Goal: Complete application form: Complete application form

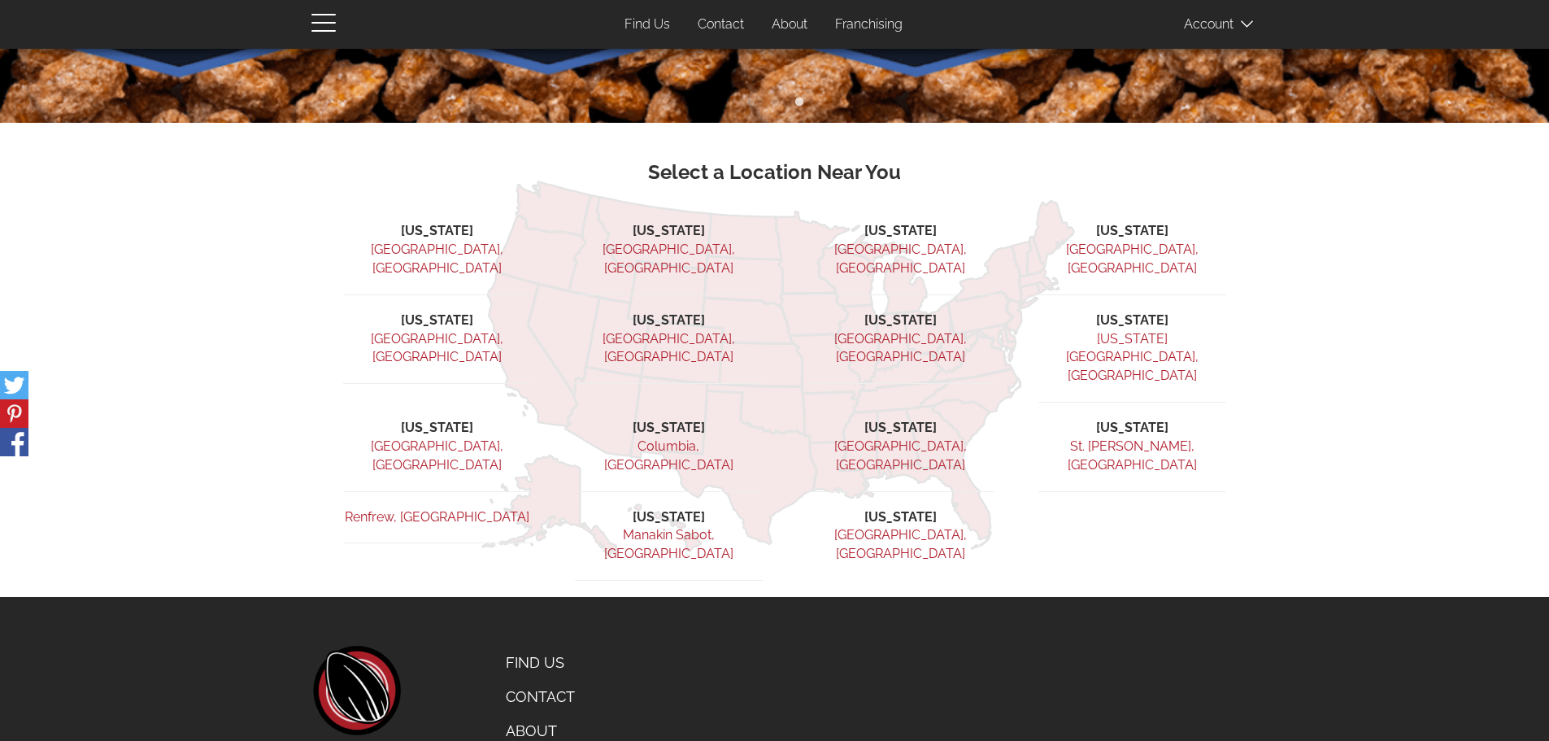
scroll to position [476, 0]
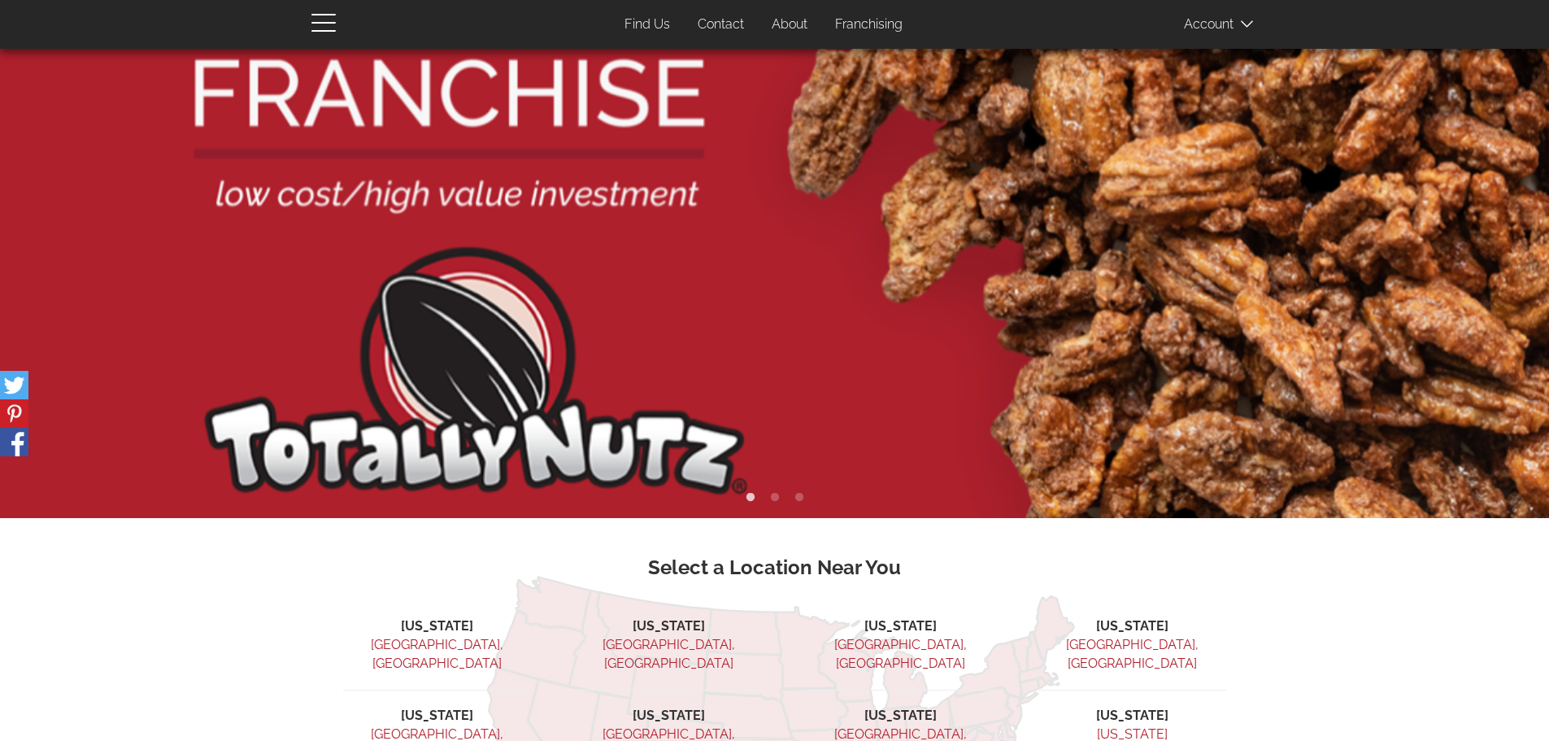
scroll to position [69, 0]
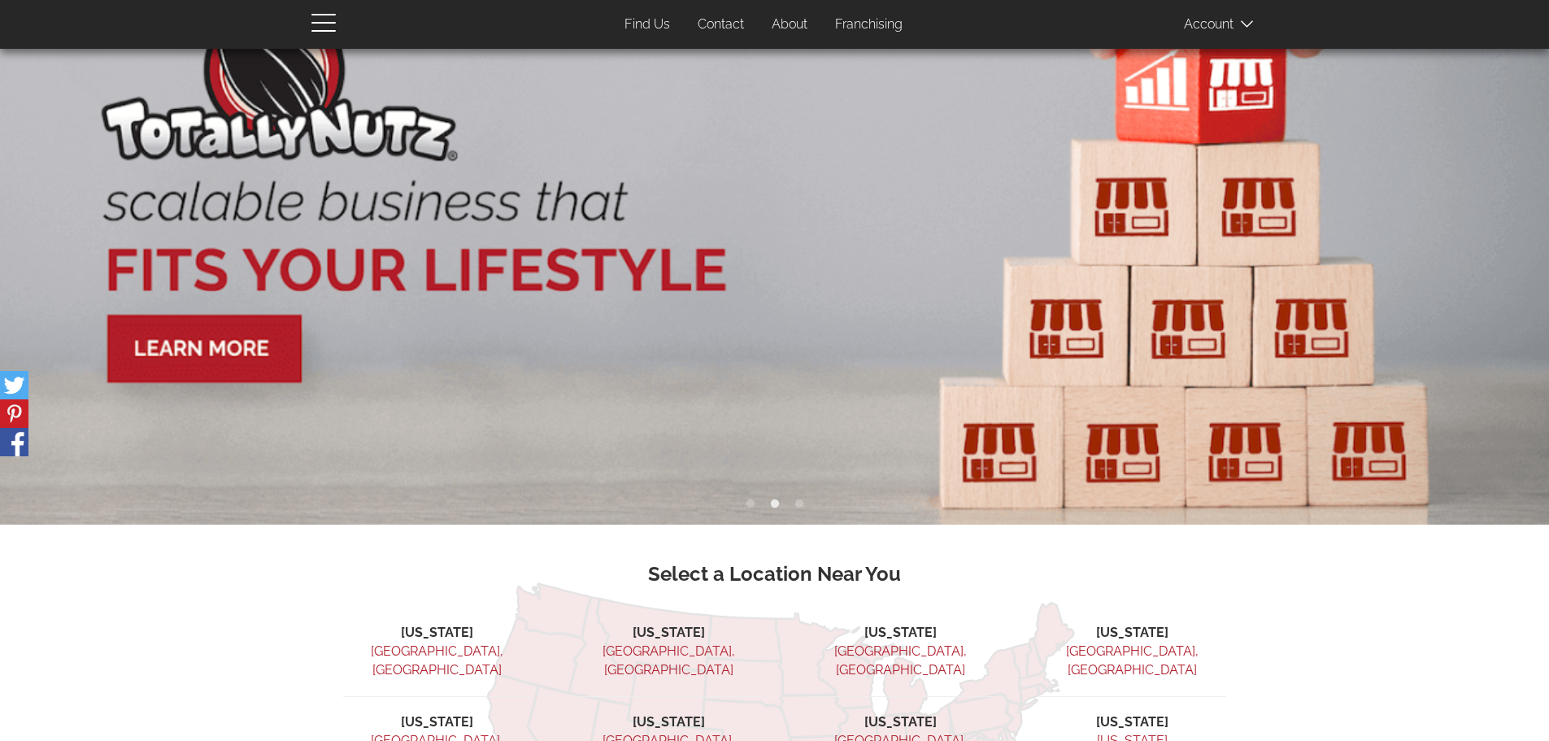
click at [646, 21] on link "Find Us" at bounding box center [647, 25] width 70 height 32
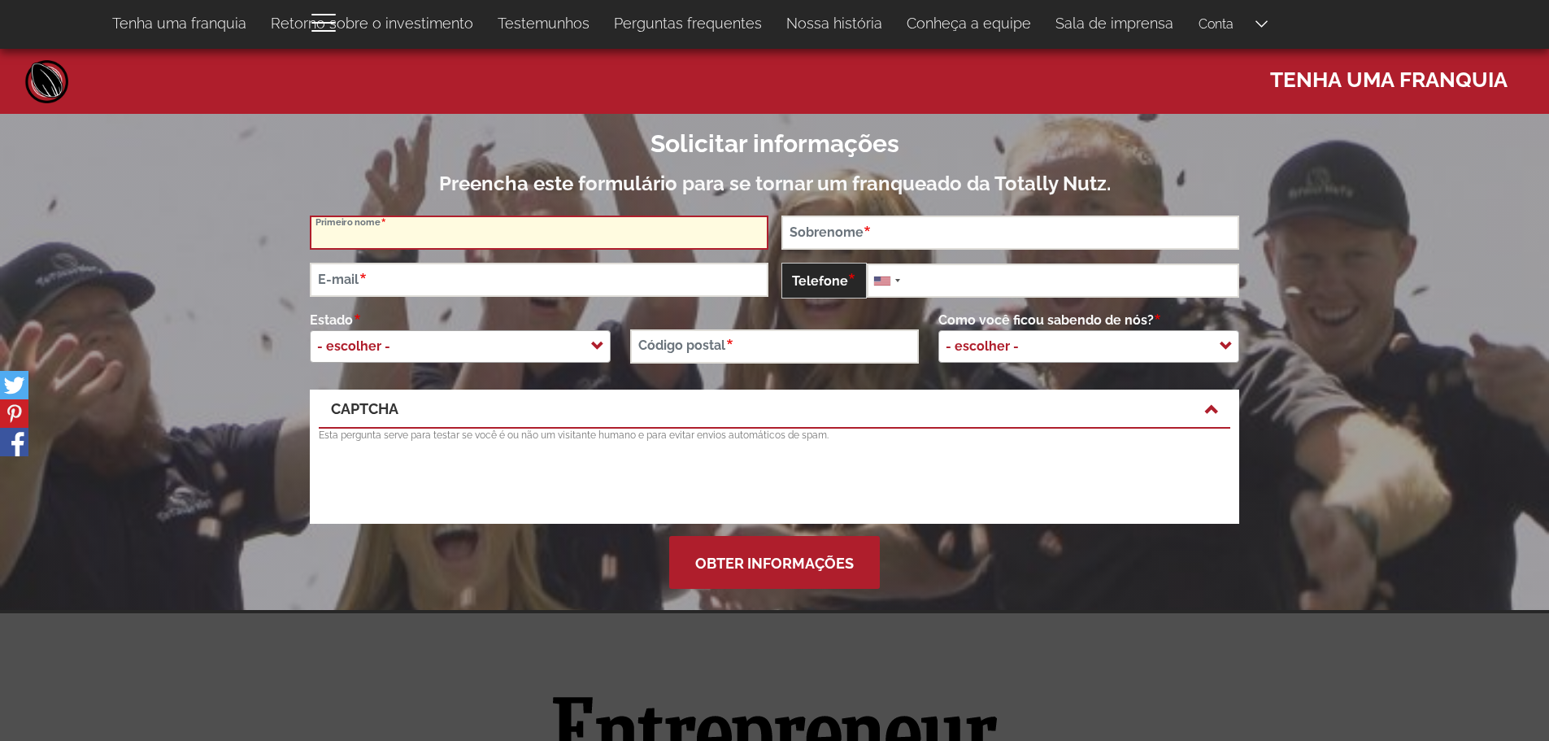
click at [436, 230] on input "Primeiro nome" at bounding box center [539, 233] width 459 height 34
type input "Jhonys Michael"
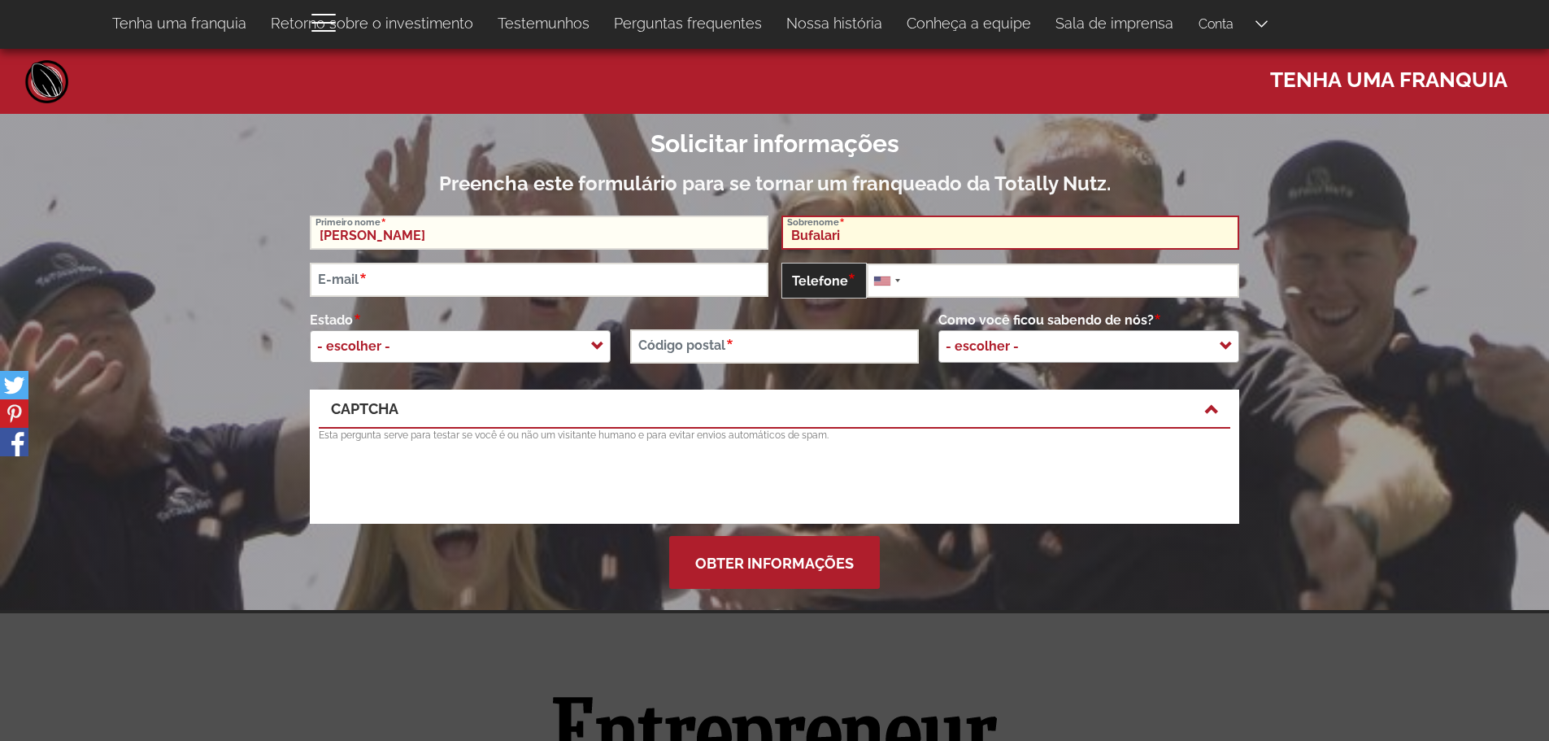
type input "Bufalari"
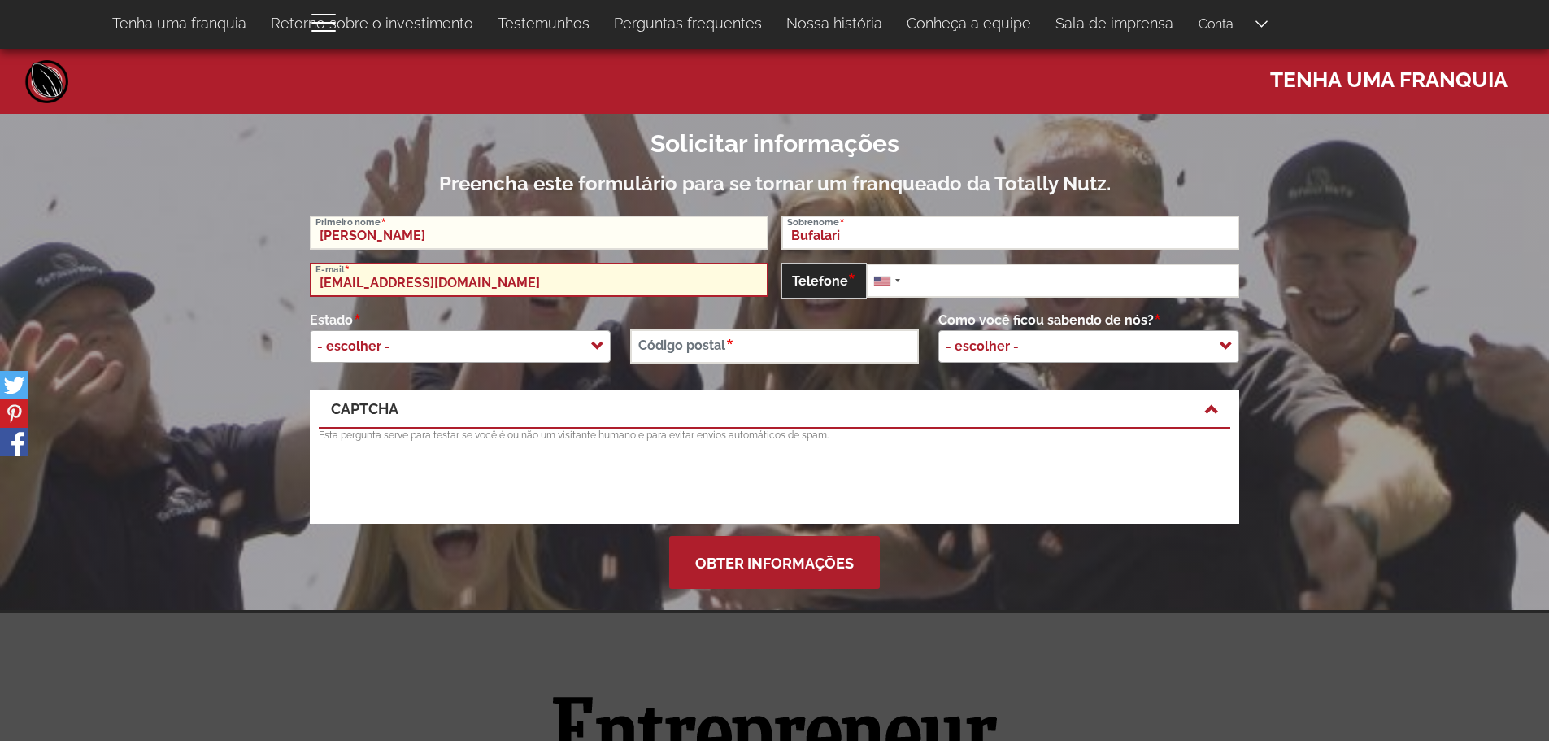
type input "jhonys.michael@gmail.com"
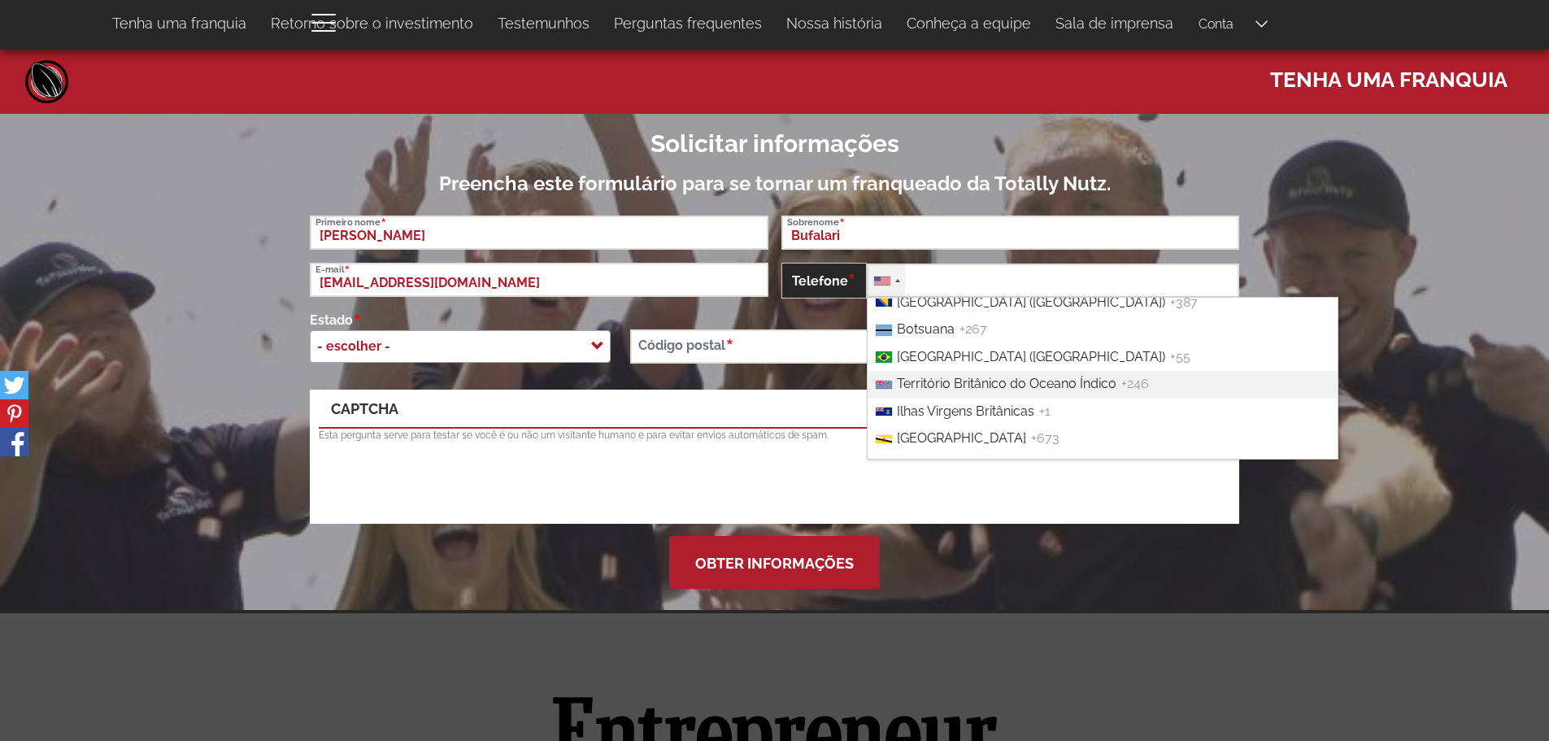
scroll to position [786, 0]
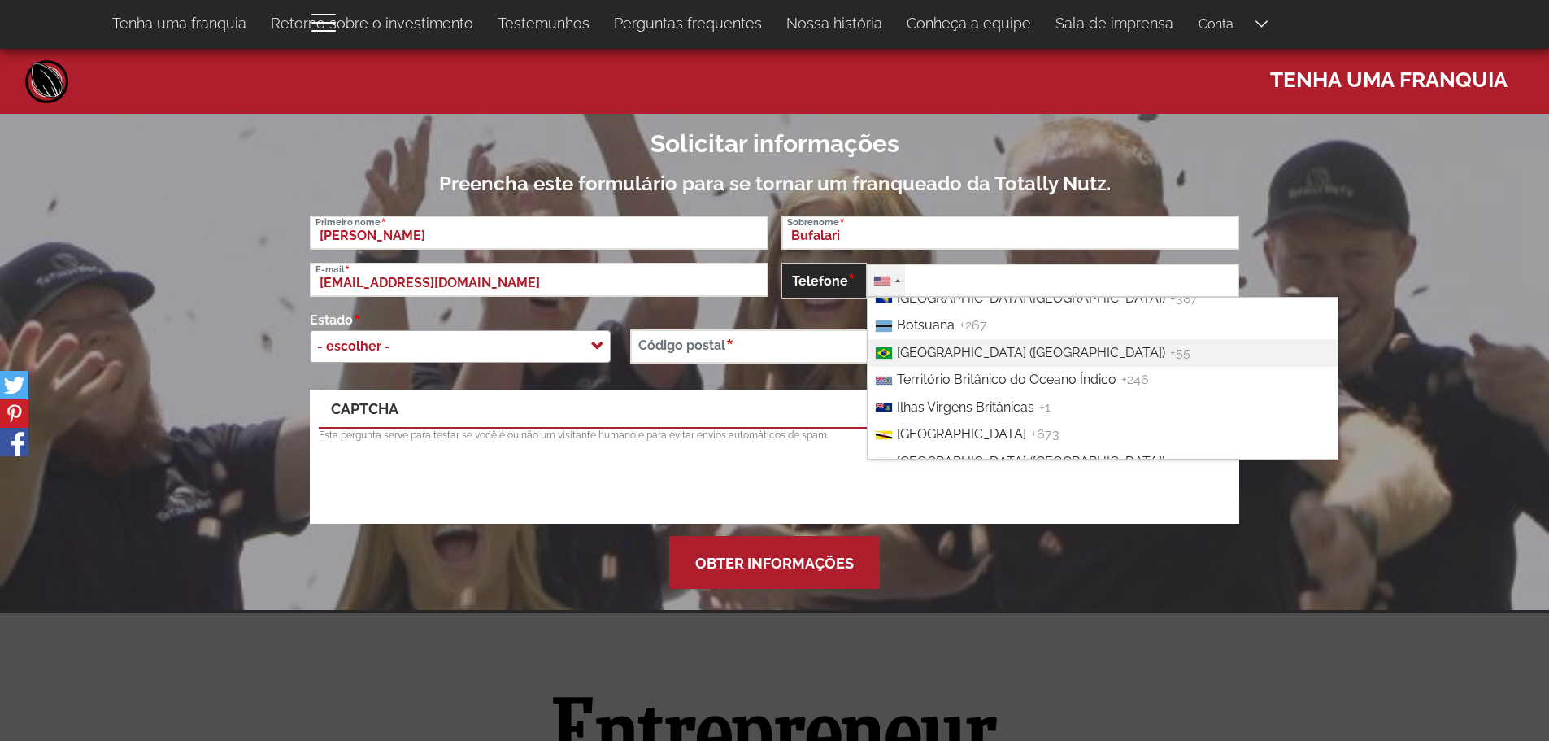
click at [911, 345] on font "Brasil (Brasil)" at bounding box center [1031, 352] width 268 height 15
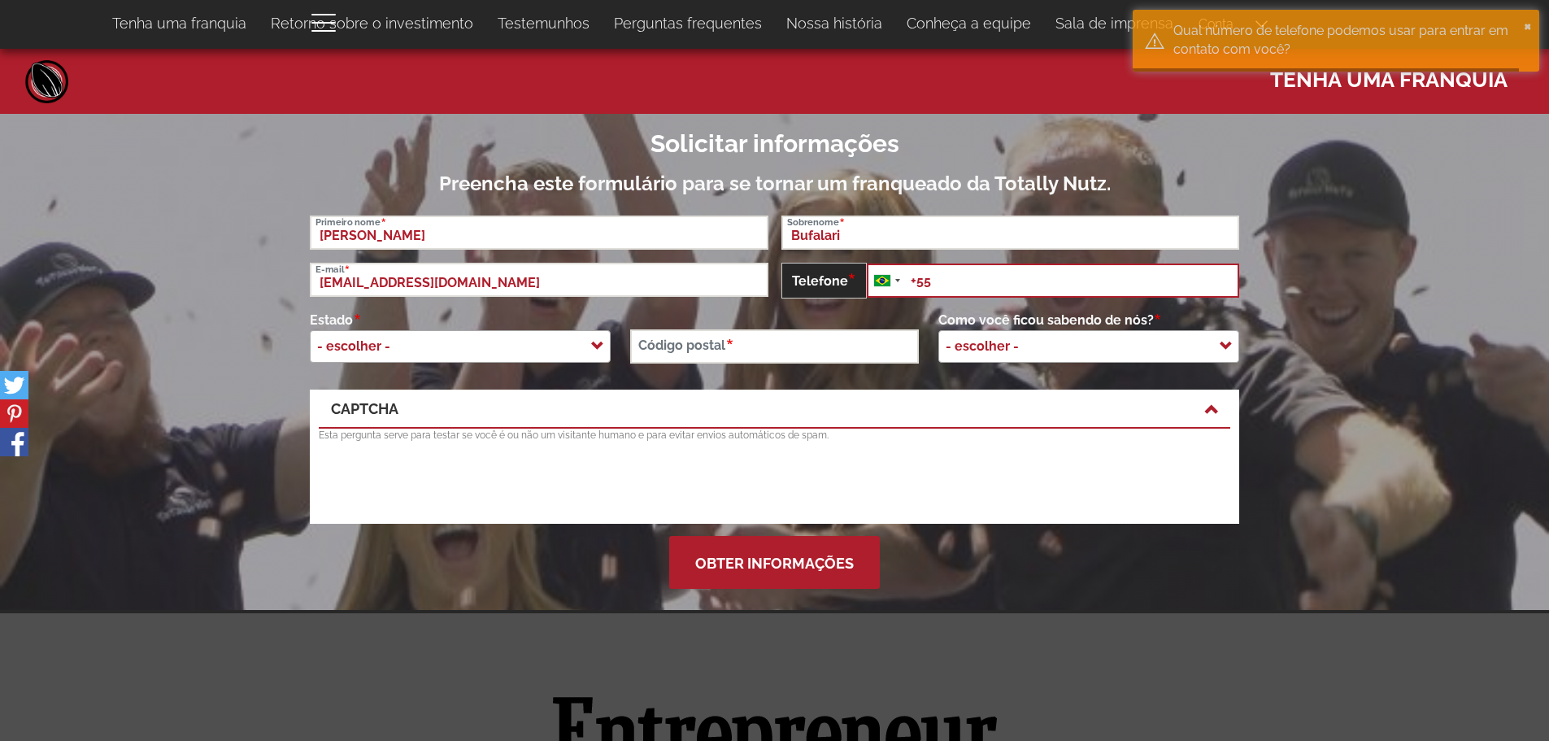
click at [964, 284] on input "+55" at bounding box center [1053, 280] width 373 height 34
type input "+55 41 99203-0672"
click at [407, 343] on span "- escolher -" at bounding box center [359, 346] width 96 height 33
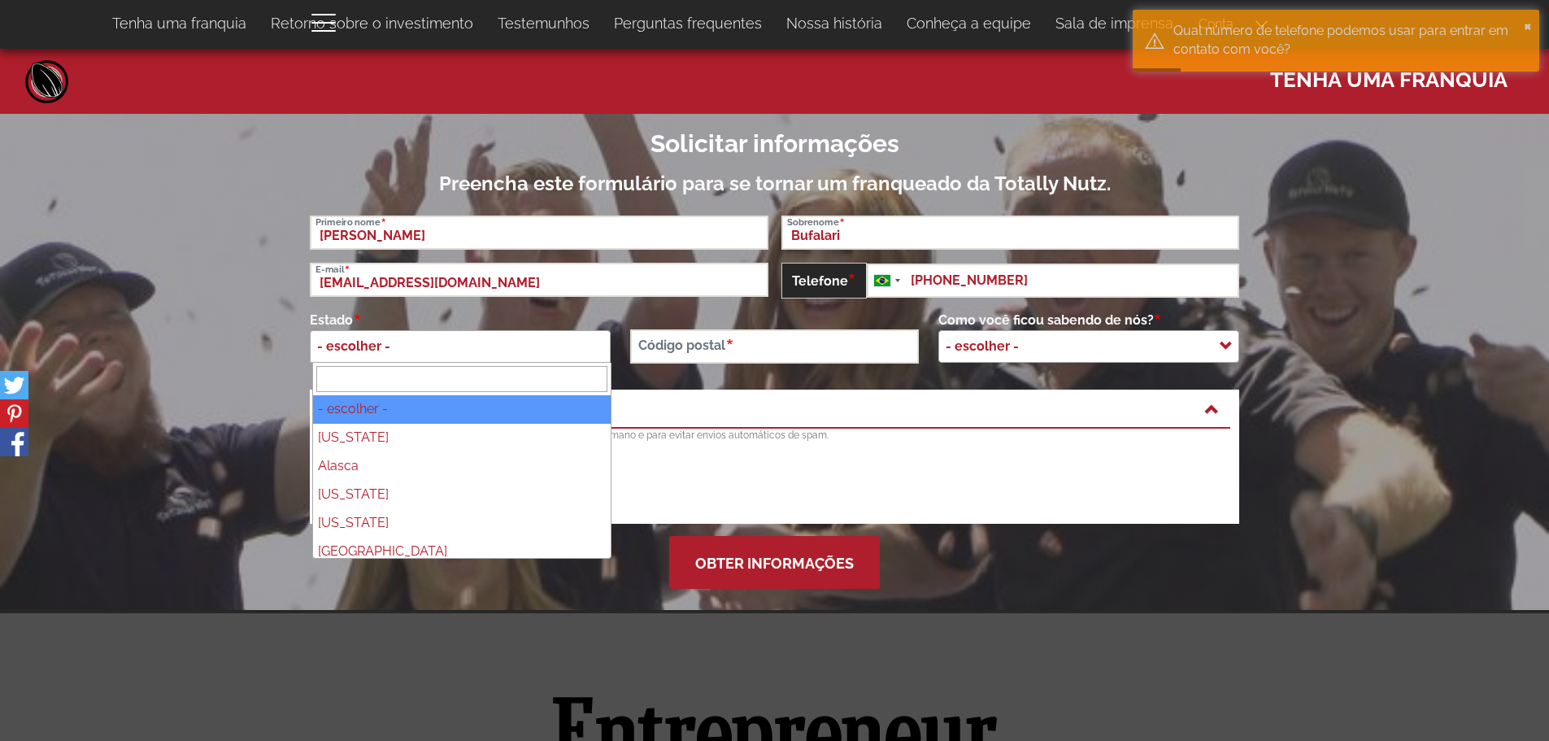
click at [436, 375] on input "search" at bounding box center [461, 379] width 291 height 27
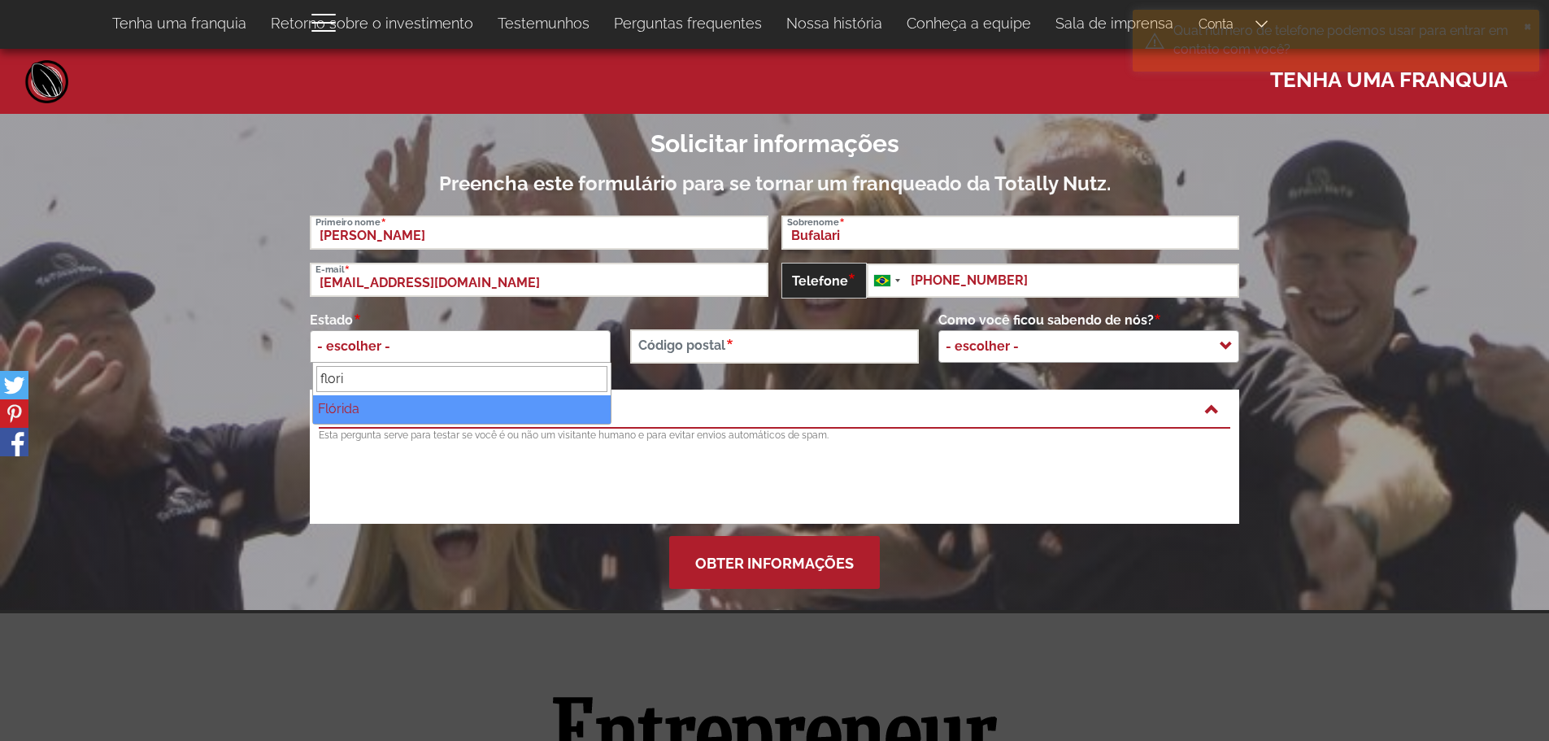
type input "flori"
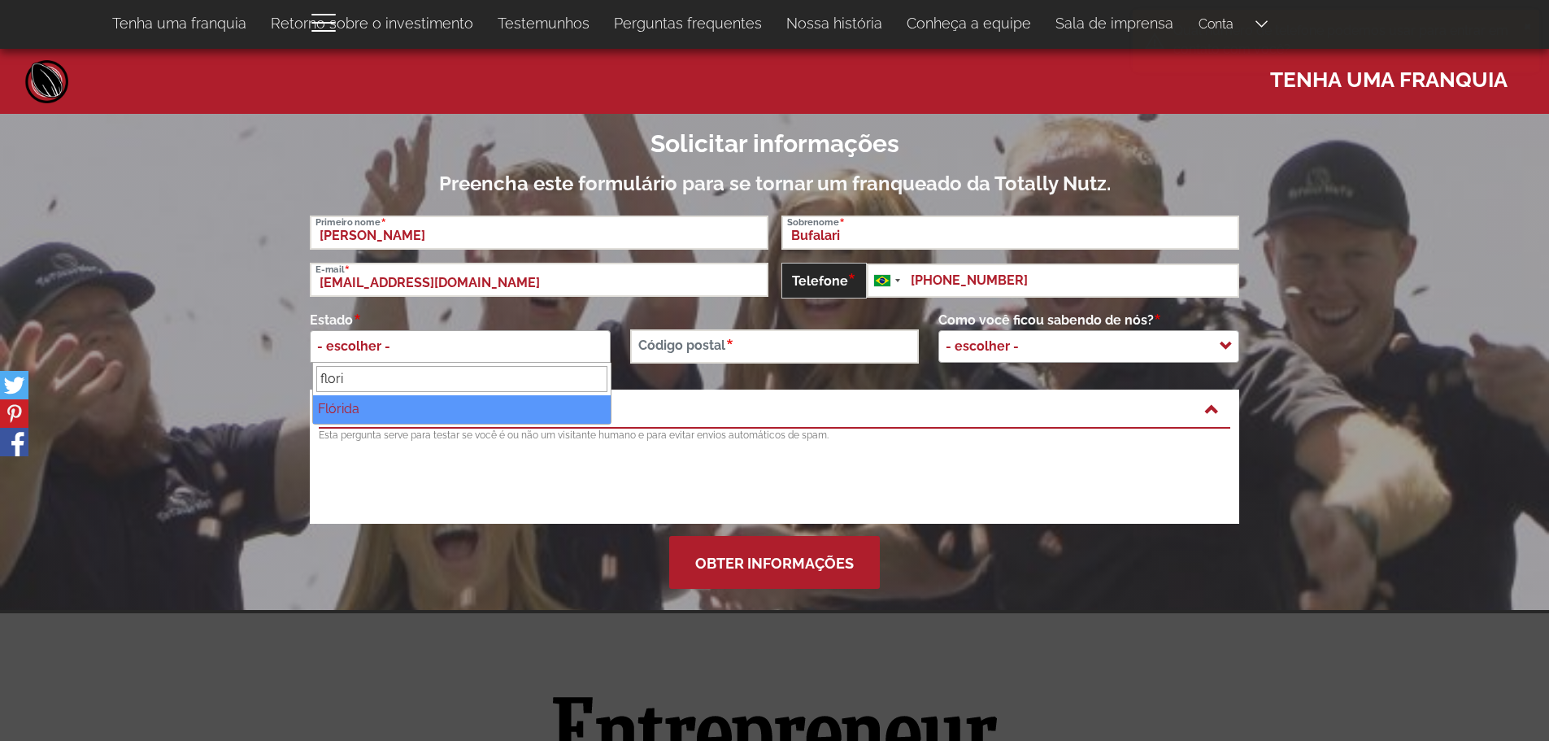
select select "[US_STATE]"
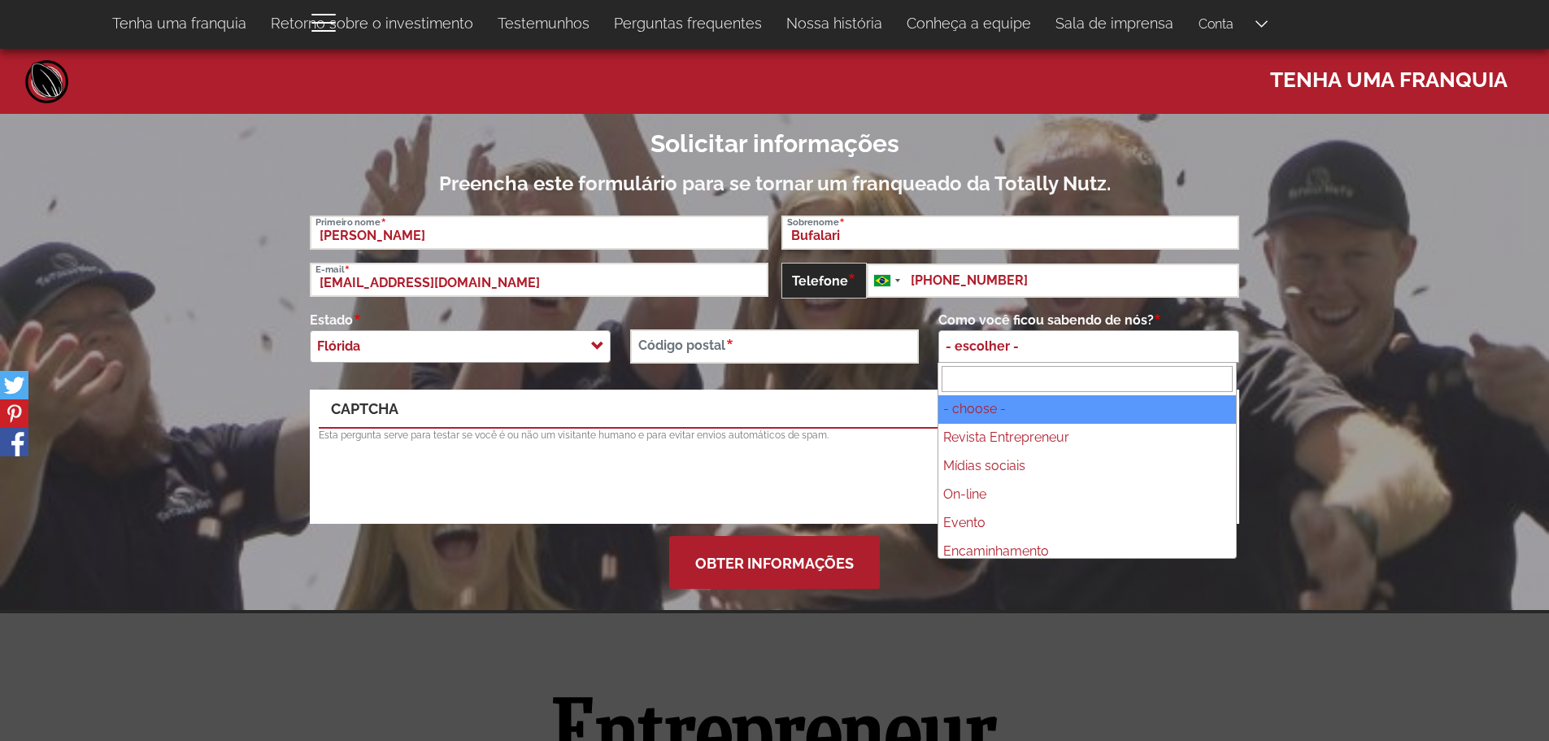
click at [1055, 350] on span "- escolher -" at bounding box center [1088, 346] width 301 height 33
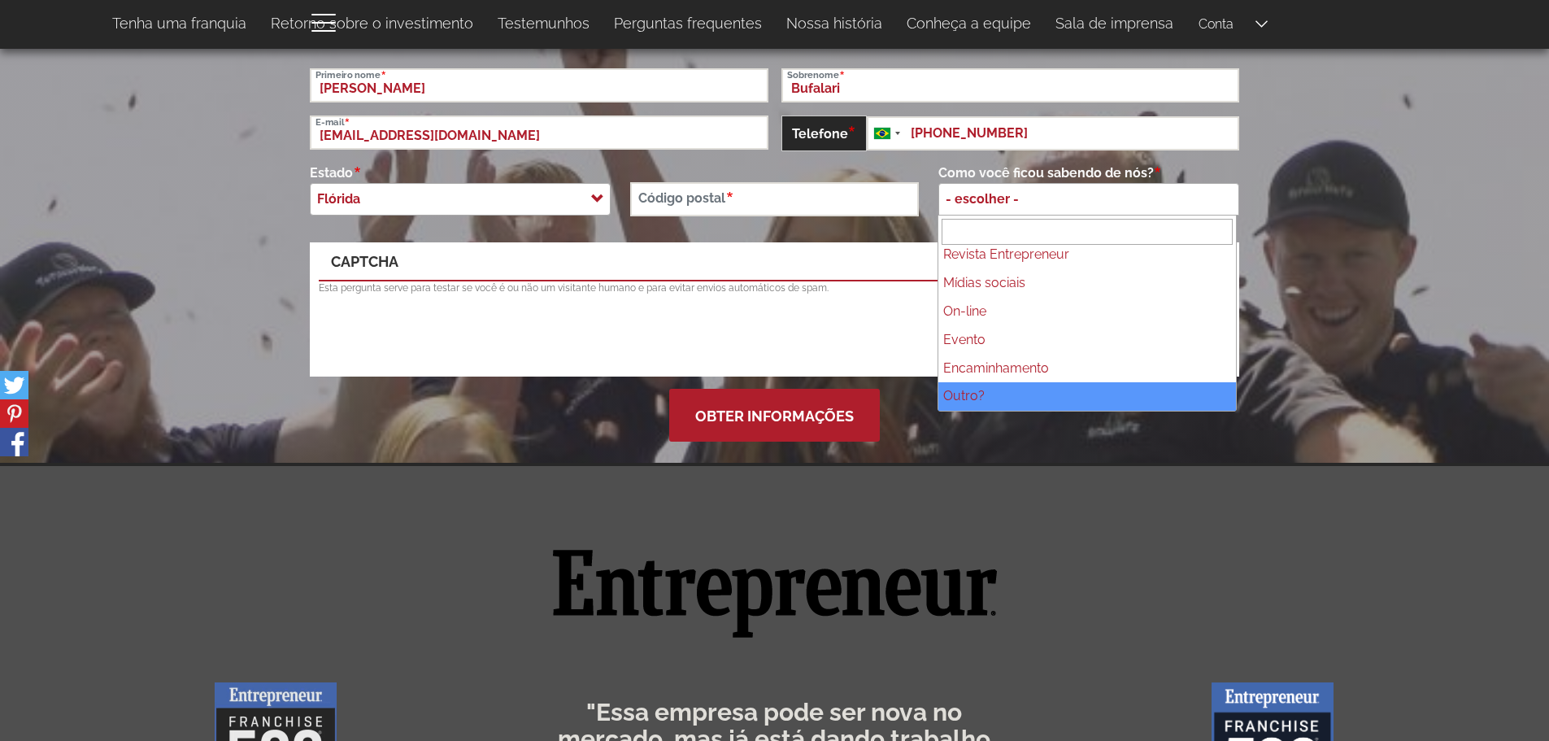
scroll to position [163, 0]
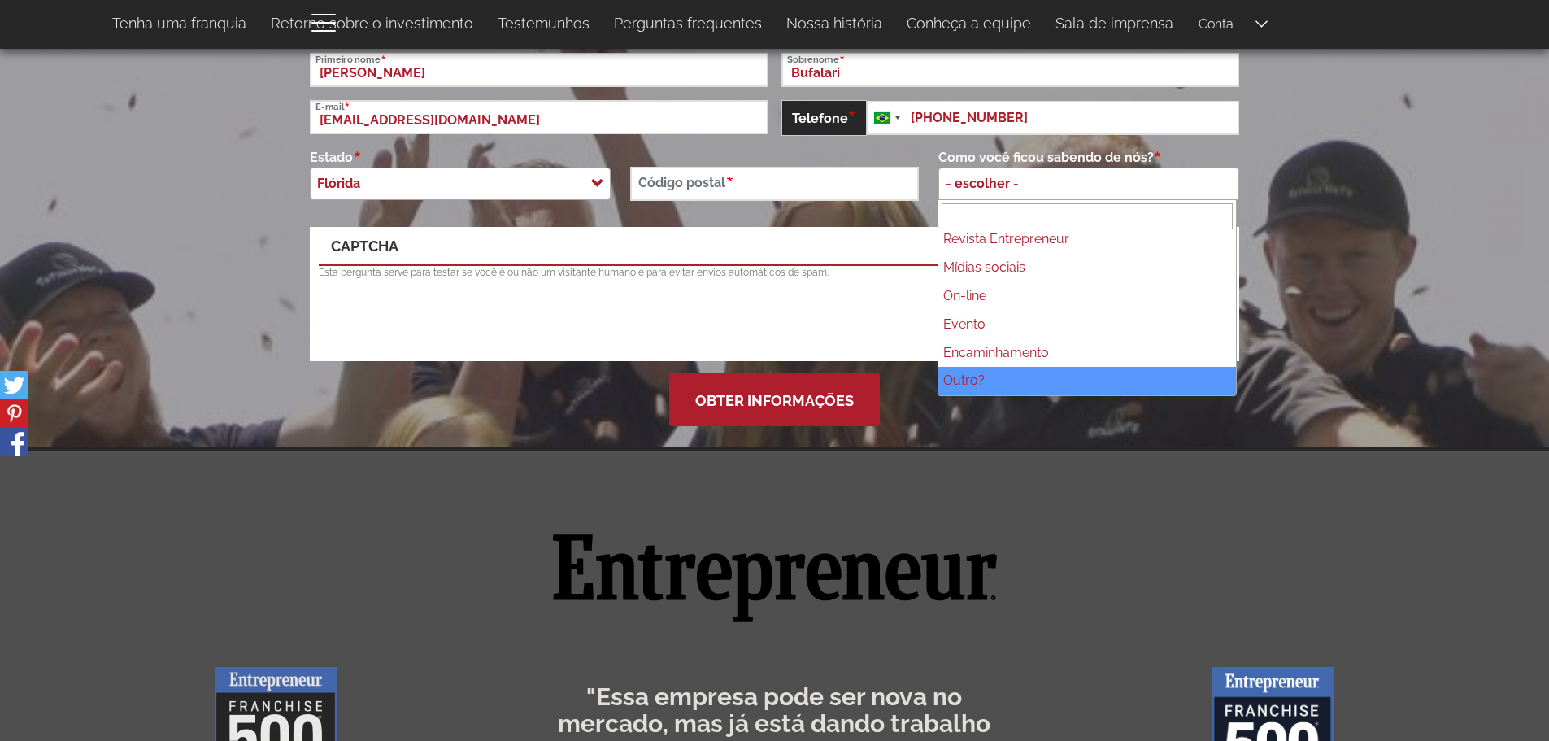
select select "_other_"
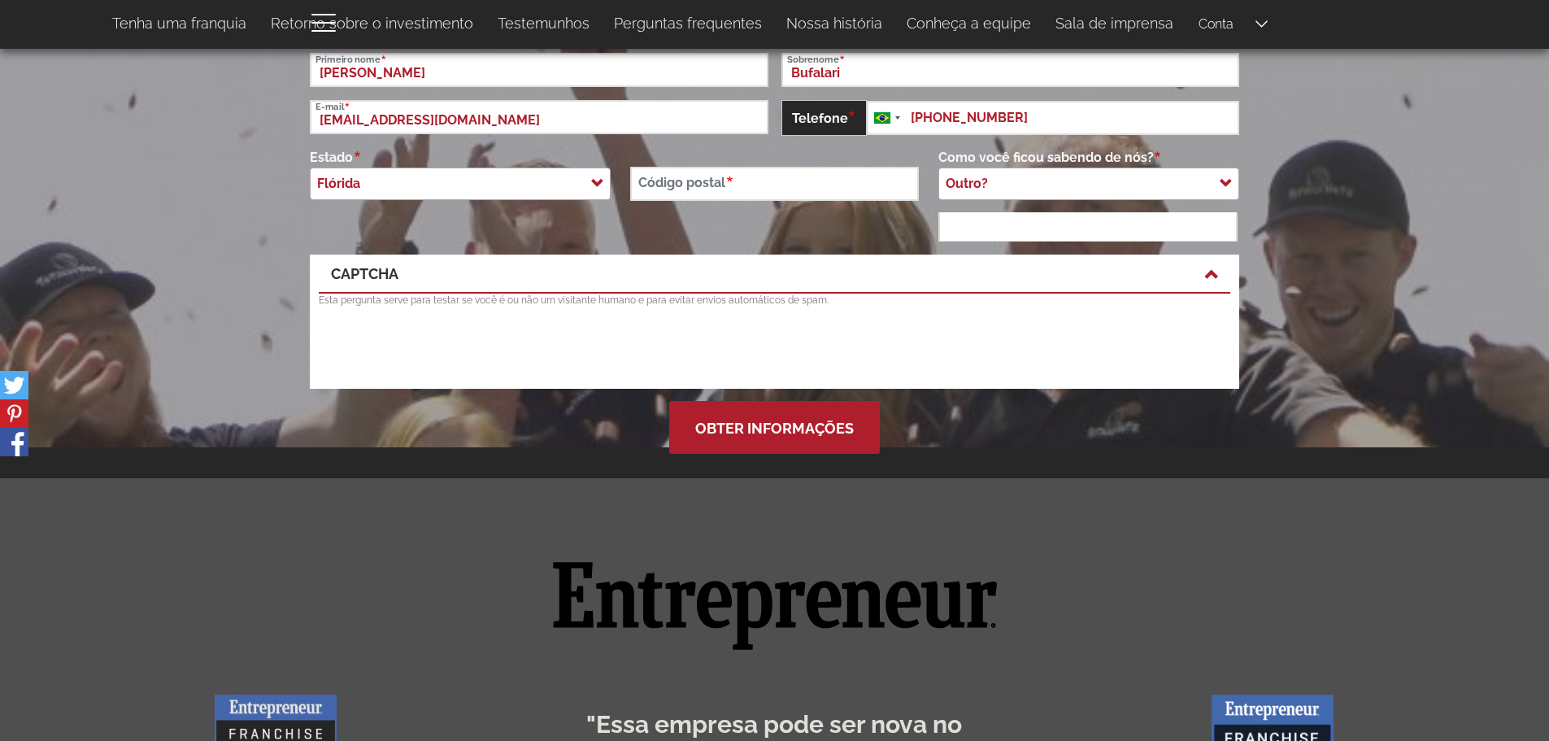
scroll to position [0, 0]
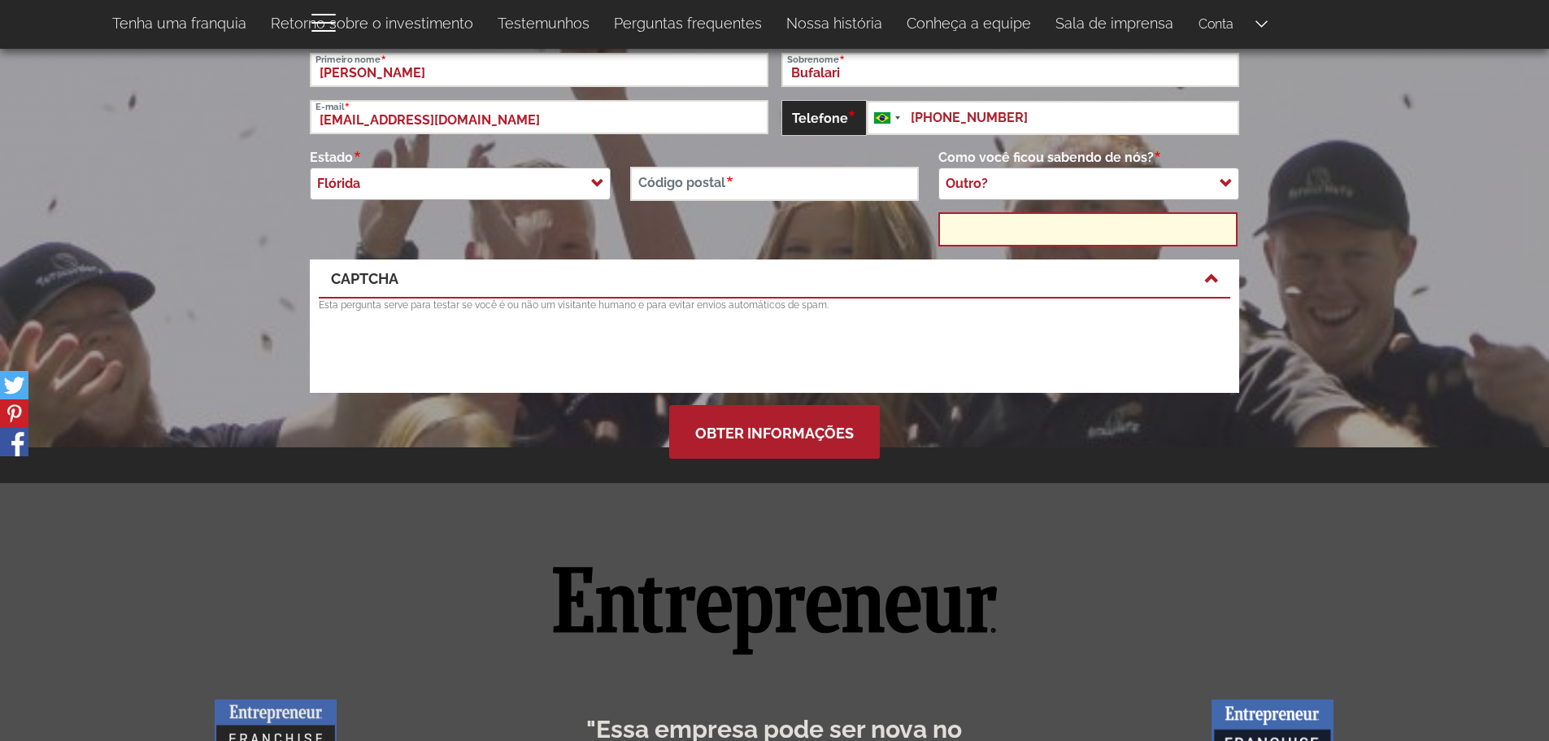
click at [991, 231] on input "text" at bounding box center [1087, 229] width 299 height 34
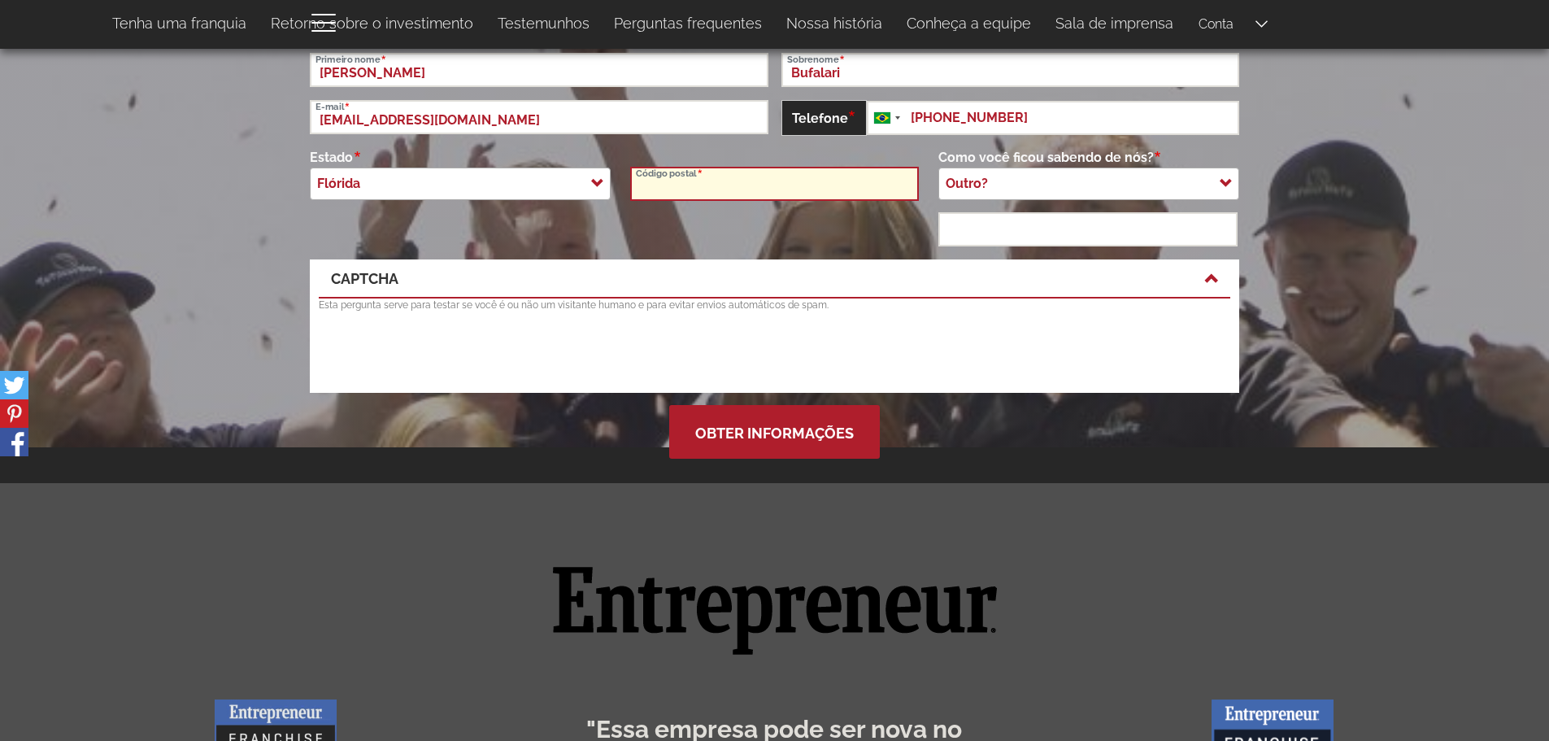
click at [694, 185] on input "Código postal" at bounding box center [774, 184] width 288 height 34
click at [729, 184] on input "Código postal" at bounding box center [774, 184] width 288 height 34
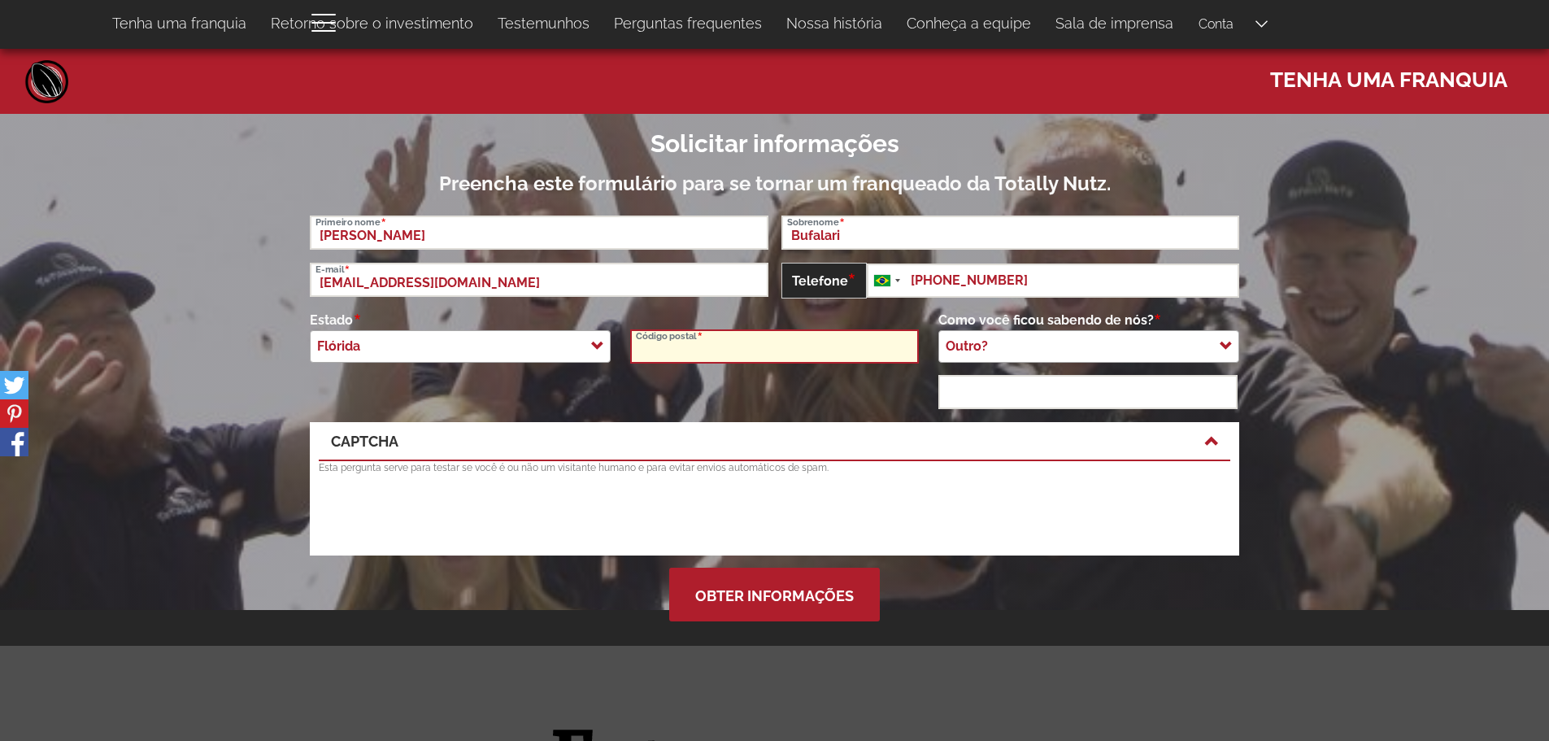
click at [737, 337] on input "Código postal" at bounding box center [774, 346] width 288 height 34
paste input "33607"
type input "33607"
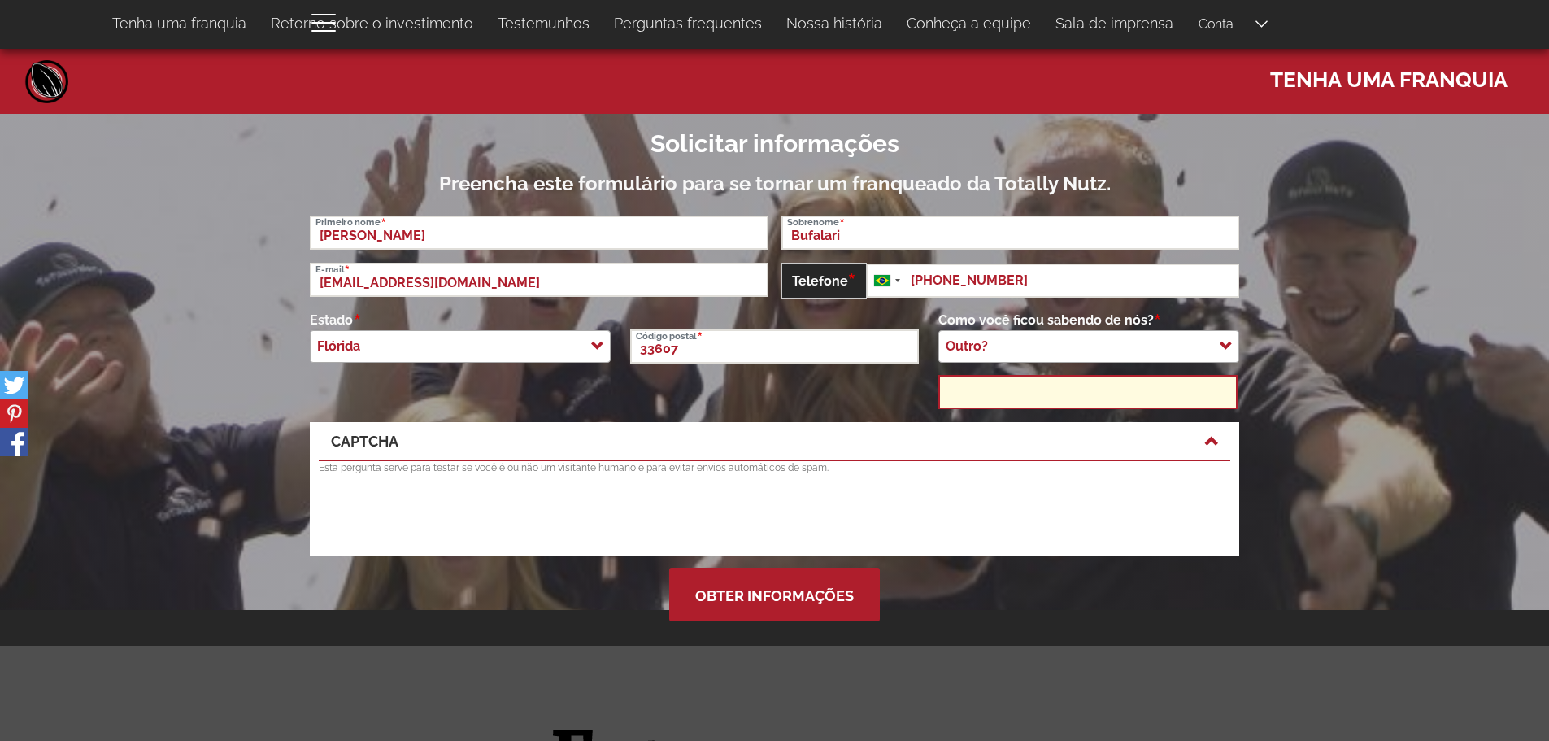
click at [986, 392] on input "text" at bounding box center [1087, 392] width 299 height 34
click at [1100, 342] on span "Outro?" at bounding box center [1088, 346] width 301 height 33
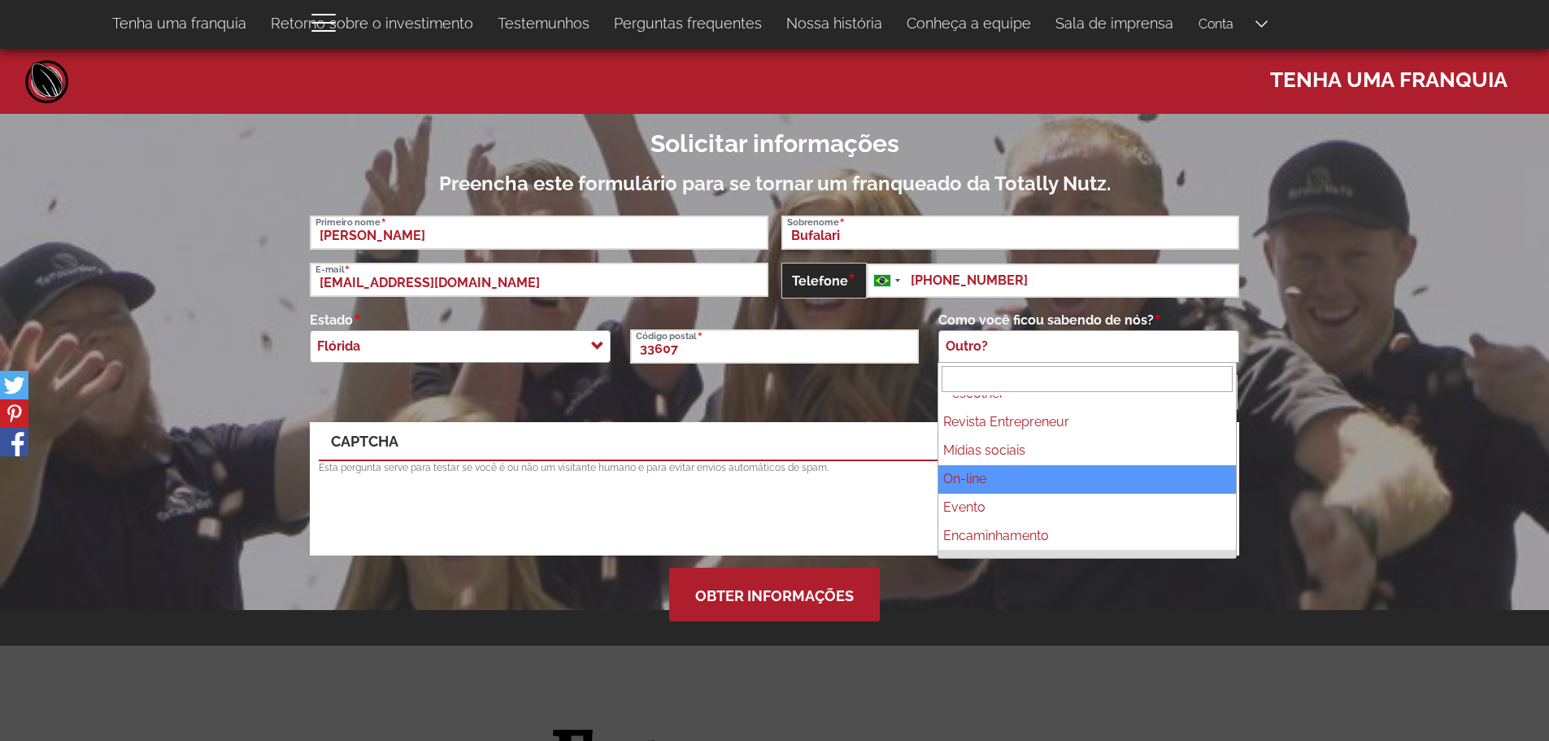
scroll to position [36, 0]
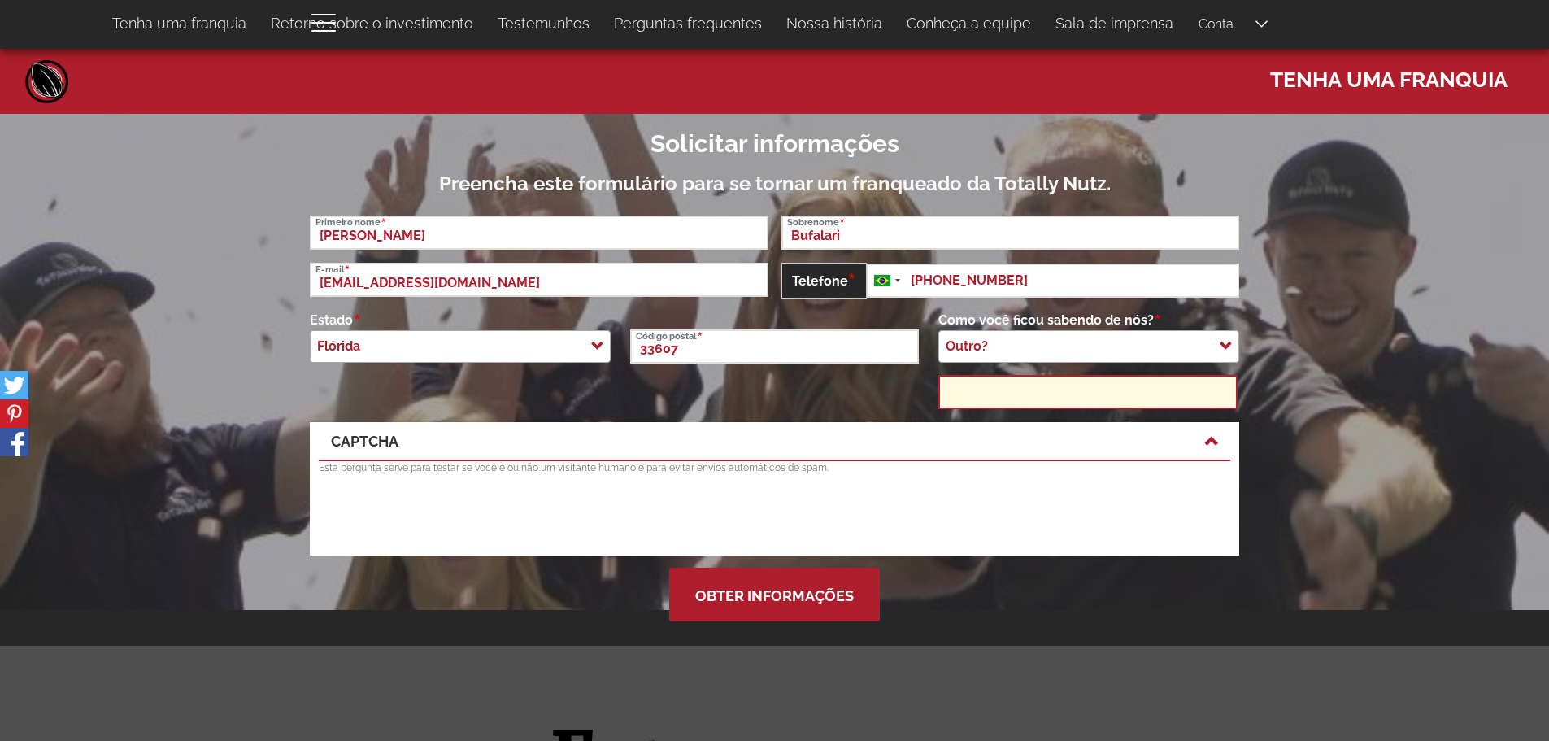
drag, startPoint x: 1027, startPoint y: 400, endPoint x: 1025, endPoint y: 385, distance: 15.5
click at [1027, 399] on input "text" at bounding box center [1087, 392] width 299 height 34
click at [1043, 384] on input "seach google" at bounding box center [1087, 392] width 299 height 34
paste input "Google searches"
type input "Google searches"
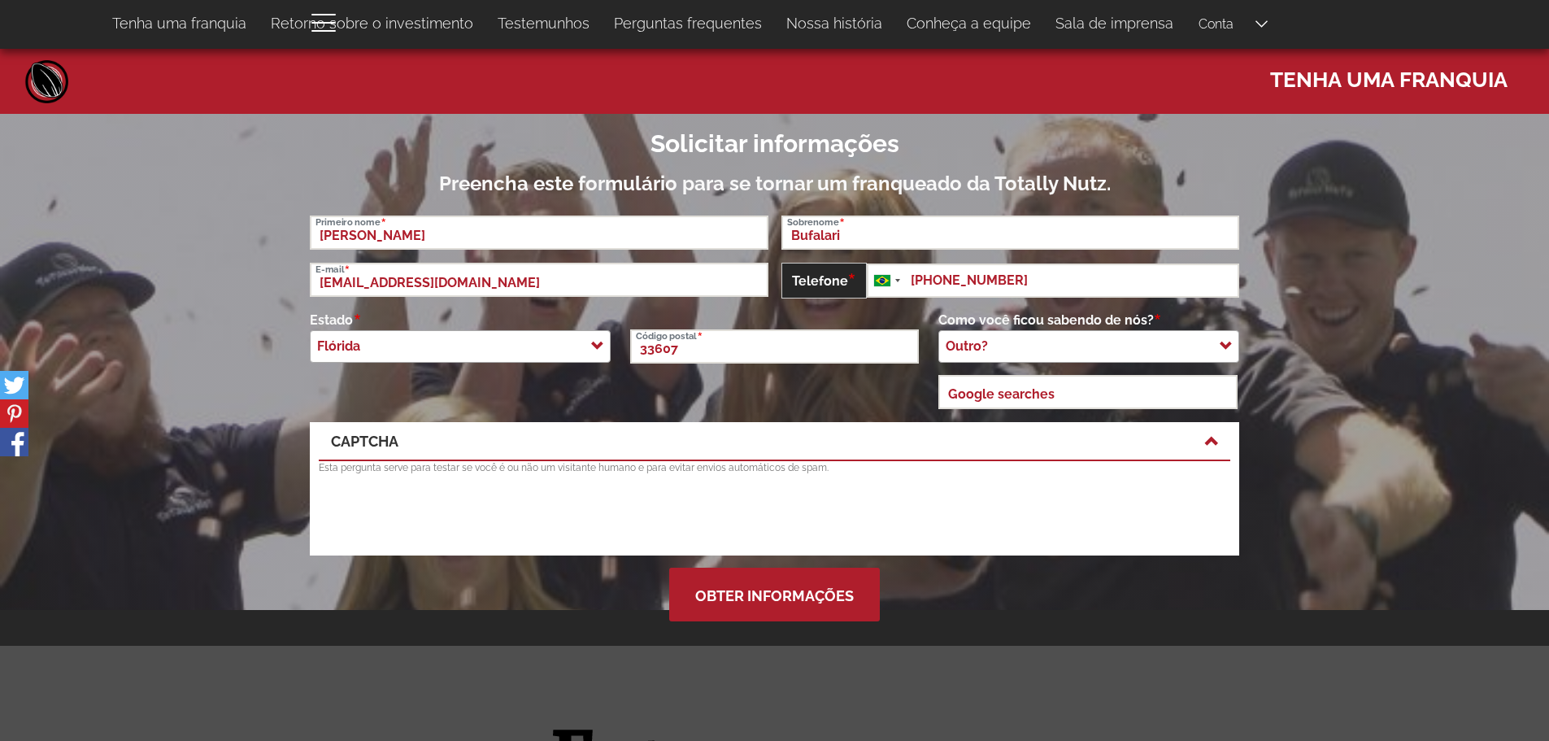
click at [1374, 176] on section at bounding box center [774, 362] width 1549 height 496
click at [1281, 287] on section at bounding box center [774, 362] width 1549 height 496
click at [786, 596] on button "Obter informações" at bounding box center [774, 595] width 211 height 54
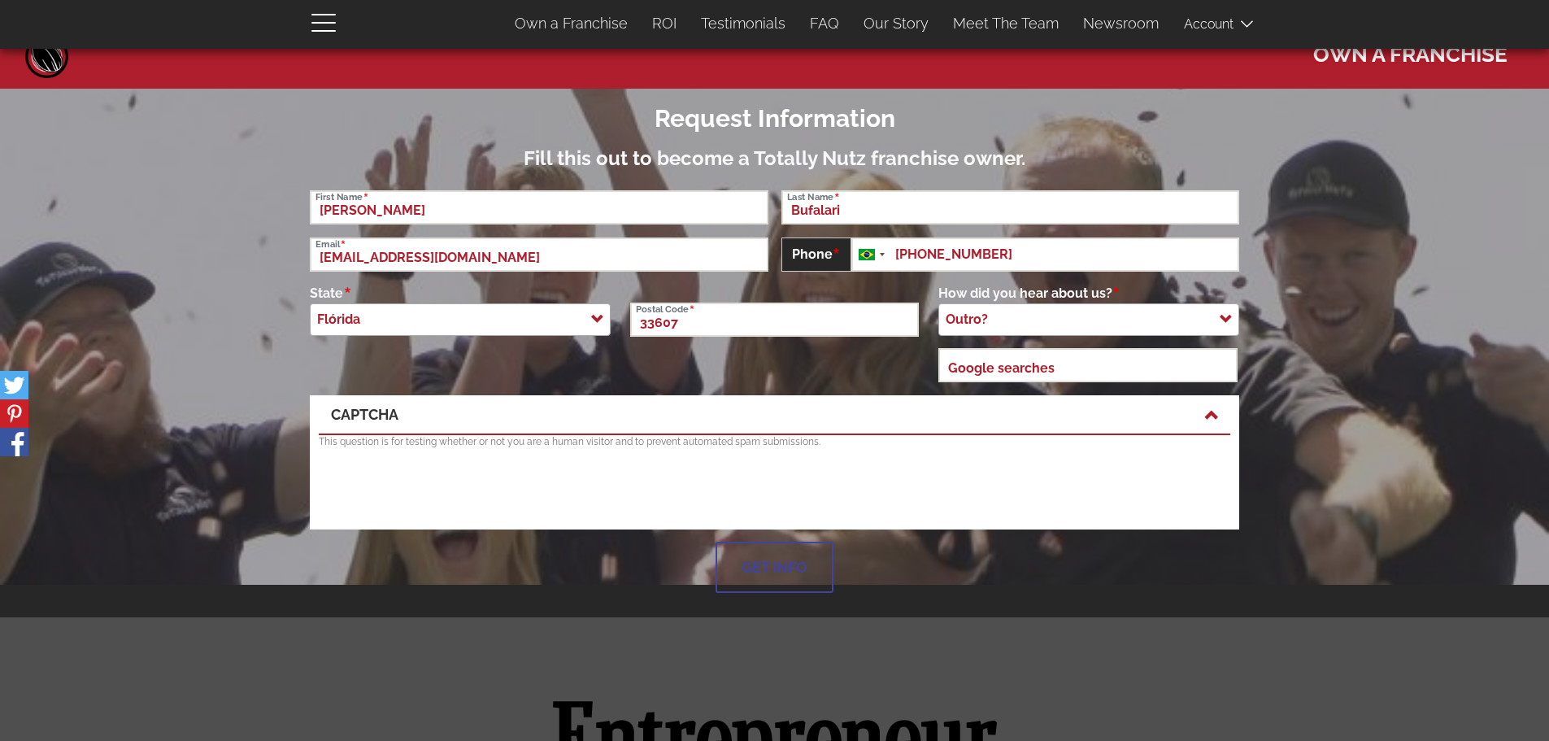
scroll to position [0, 0]
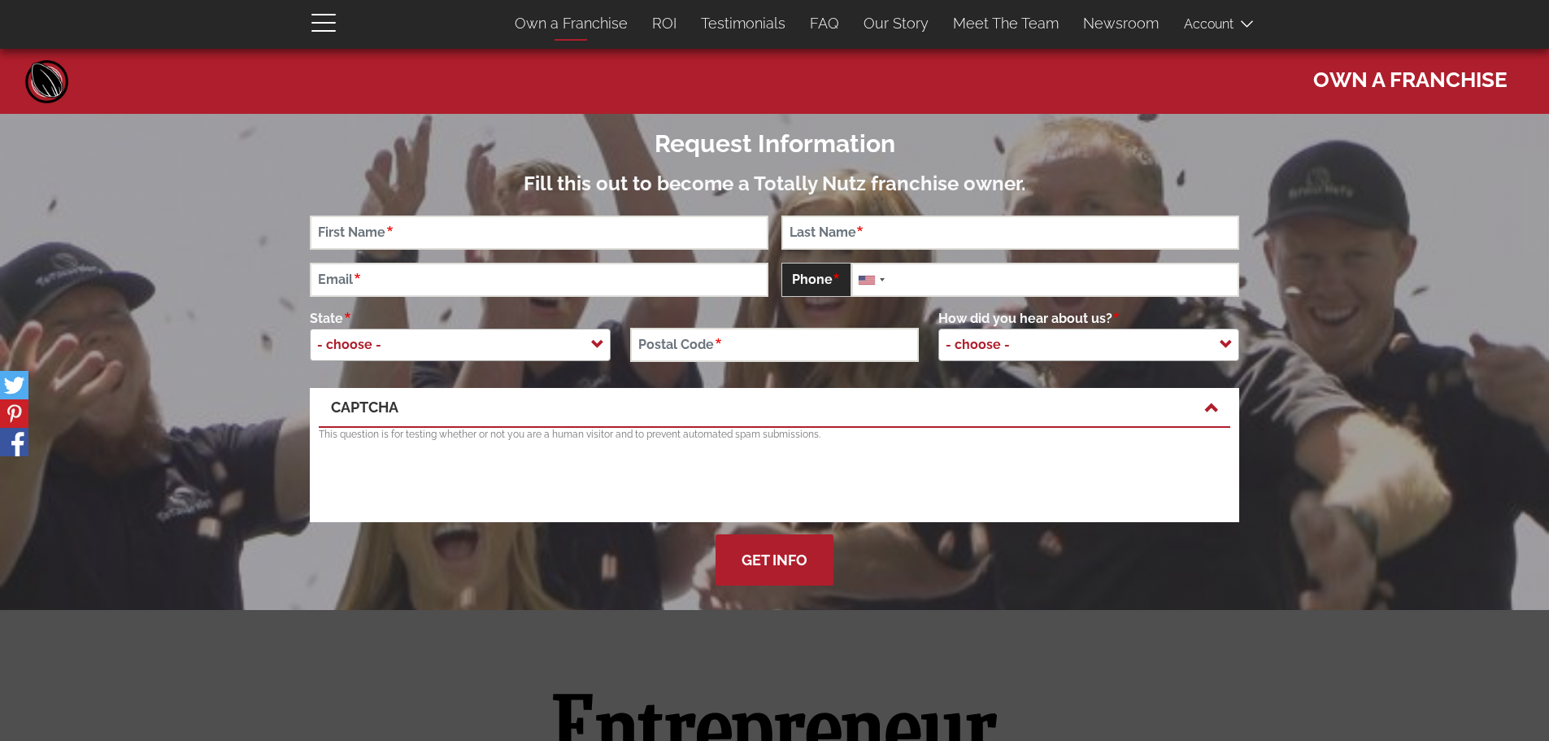
click at [603, 21] on link "Own a Franchise" at bounding box center [571, 24] width 137 height 34
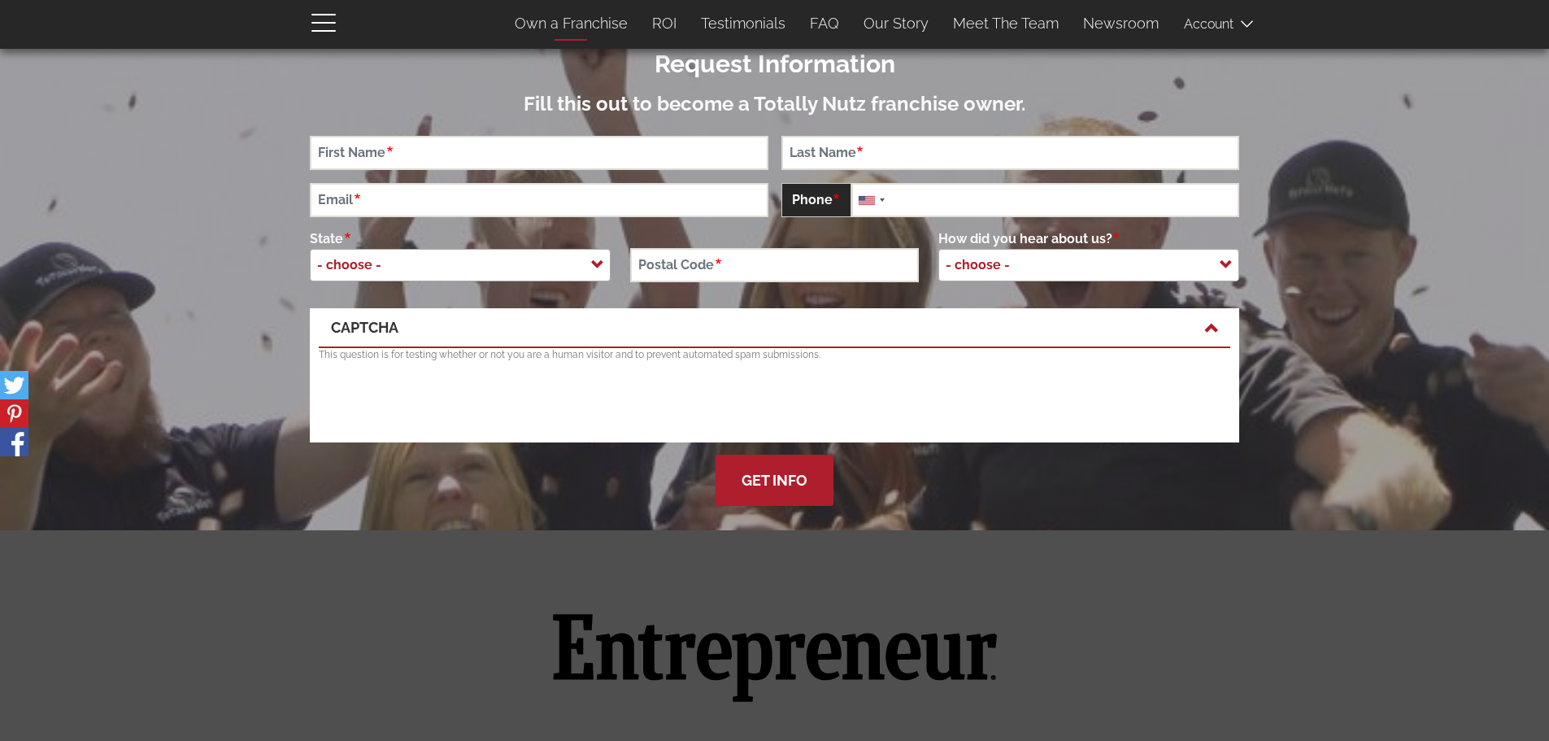
scroll to position [106, 0]
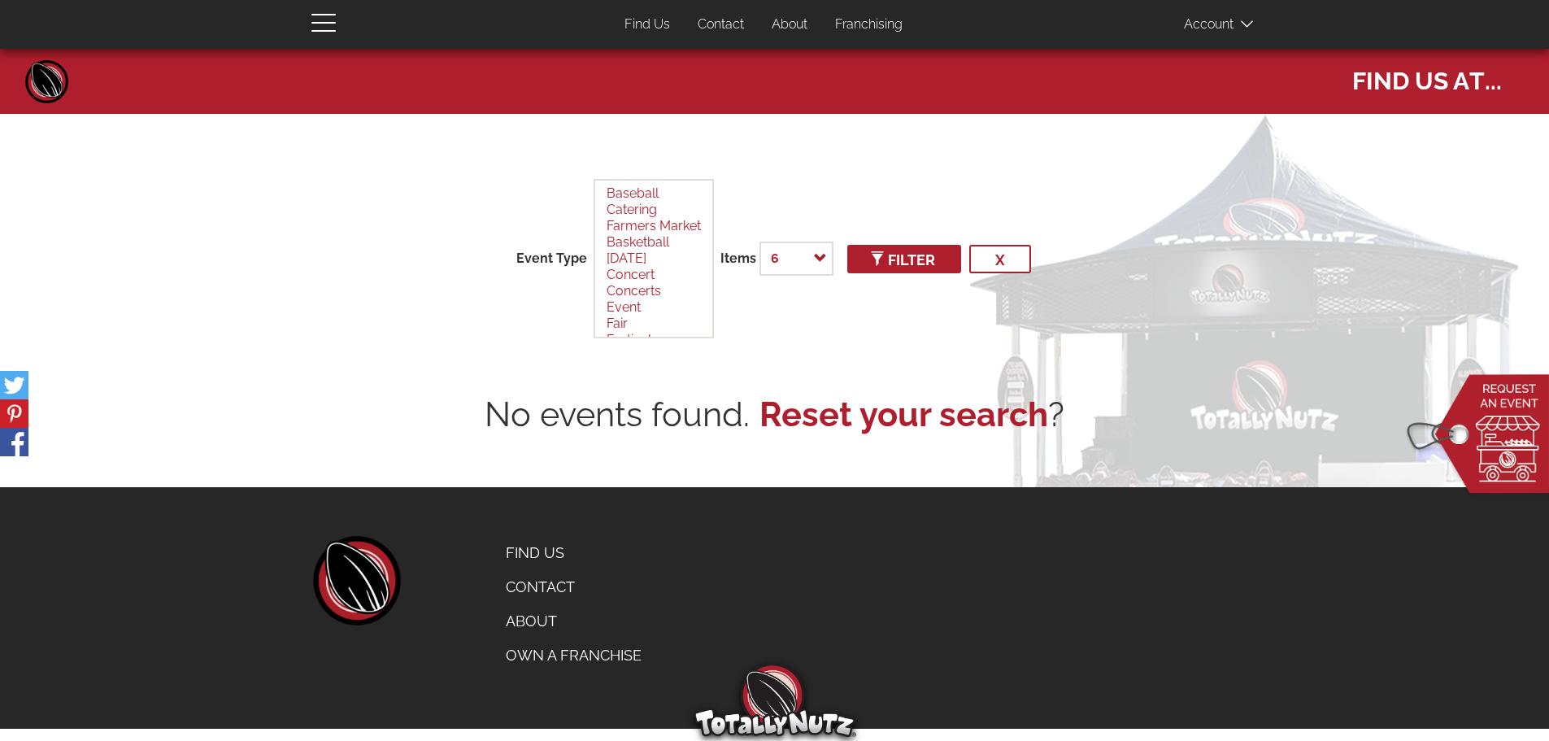
select select
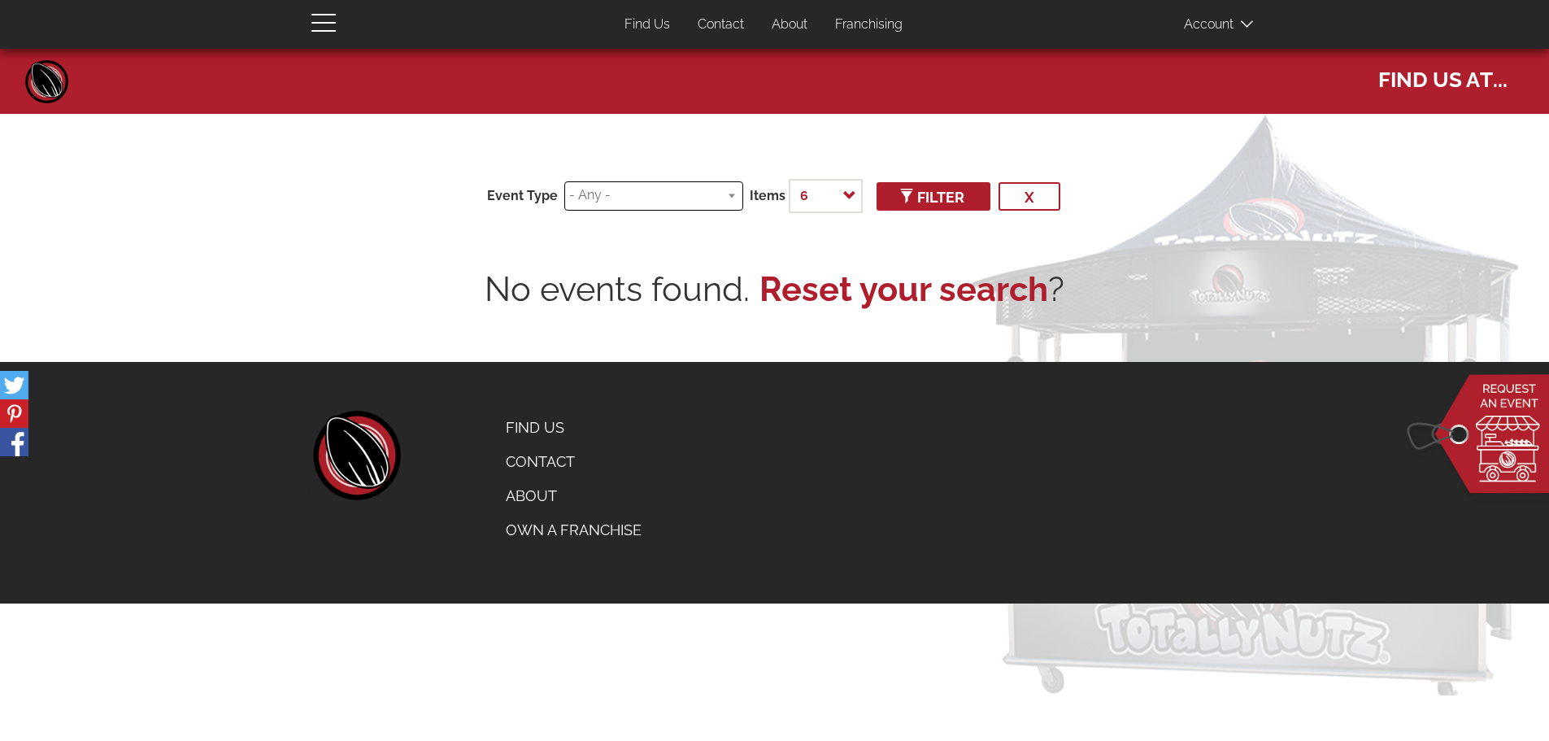
click at [669, 196] on input "search" at bounding box center [650, 195] width 163 height 19
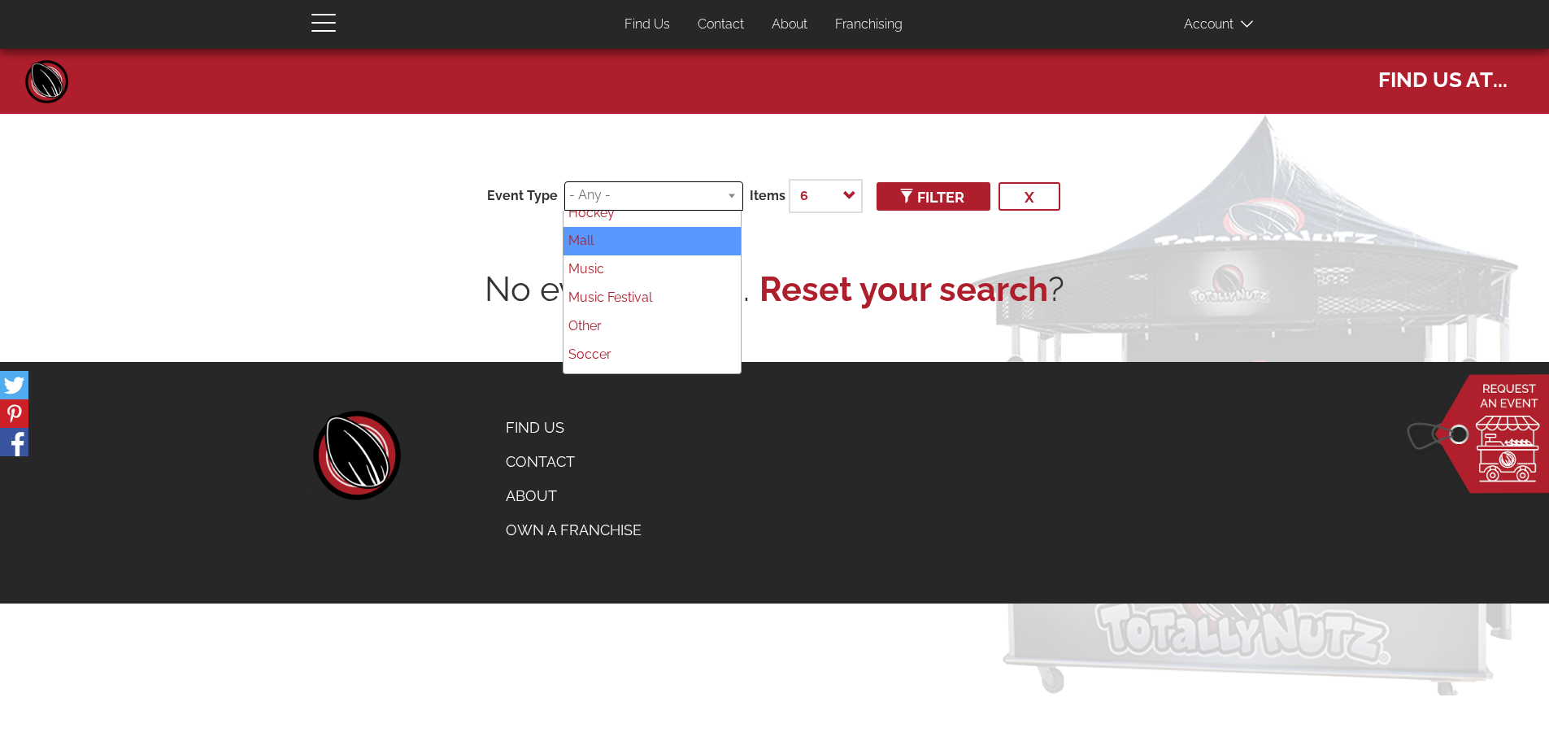
scroll to position [347, 0]
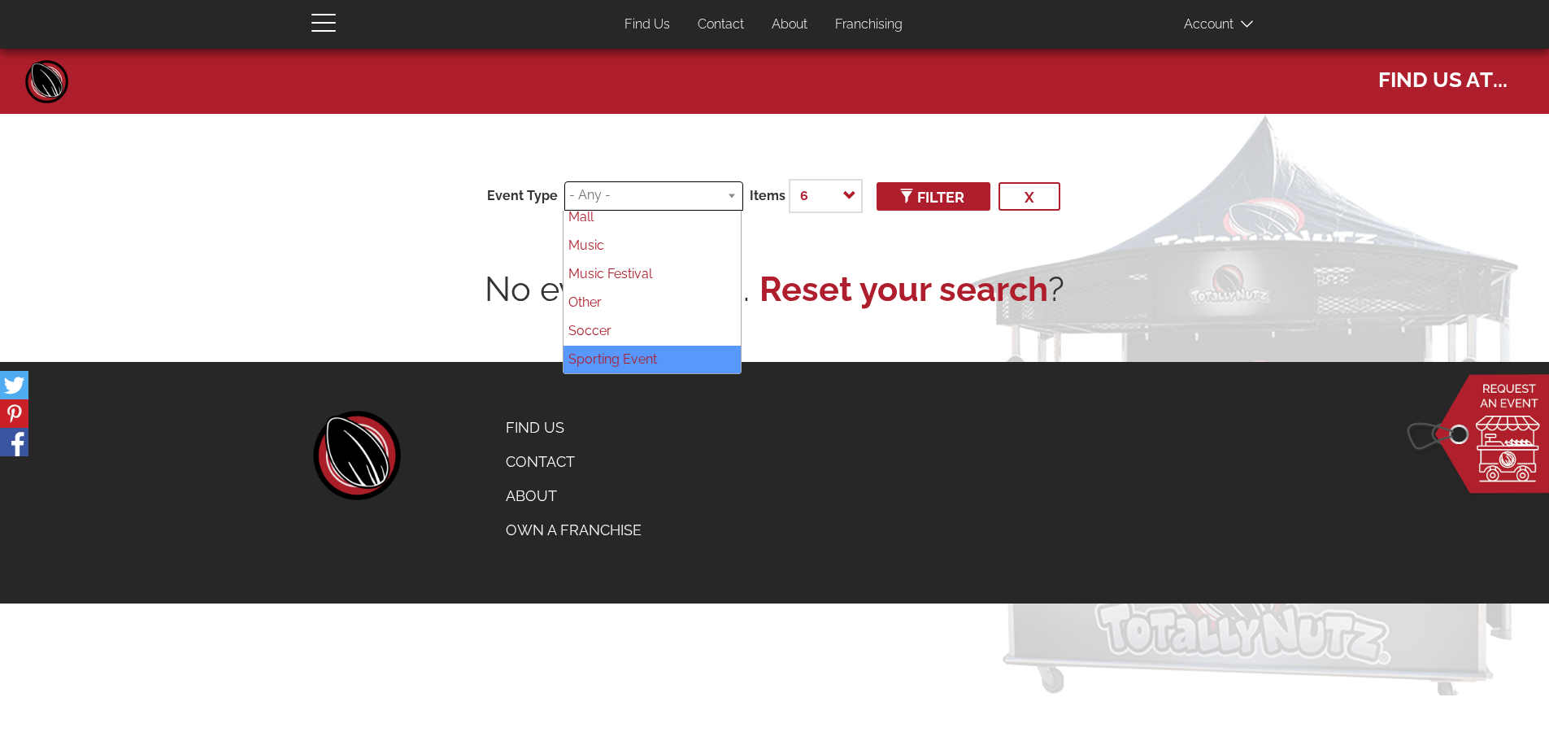
click at [660, 416] on div "footer left home Footer menu Find Us Contact About Own a Franchise" at bounding box center [774, 479] width 951 height 136
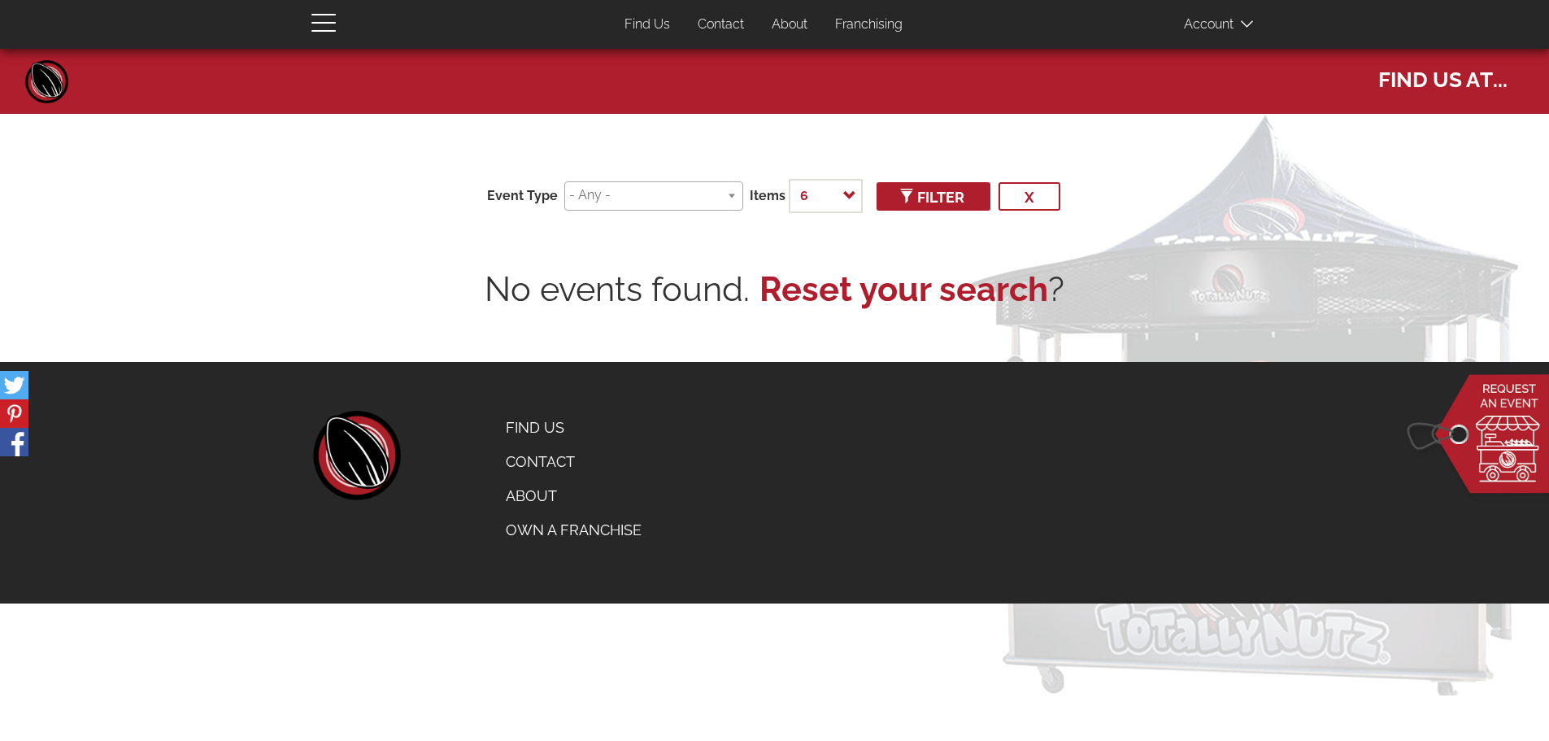
click at [725, 25] on link "Contact" at bounding box center [721, 25] width 71 height 32
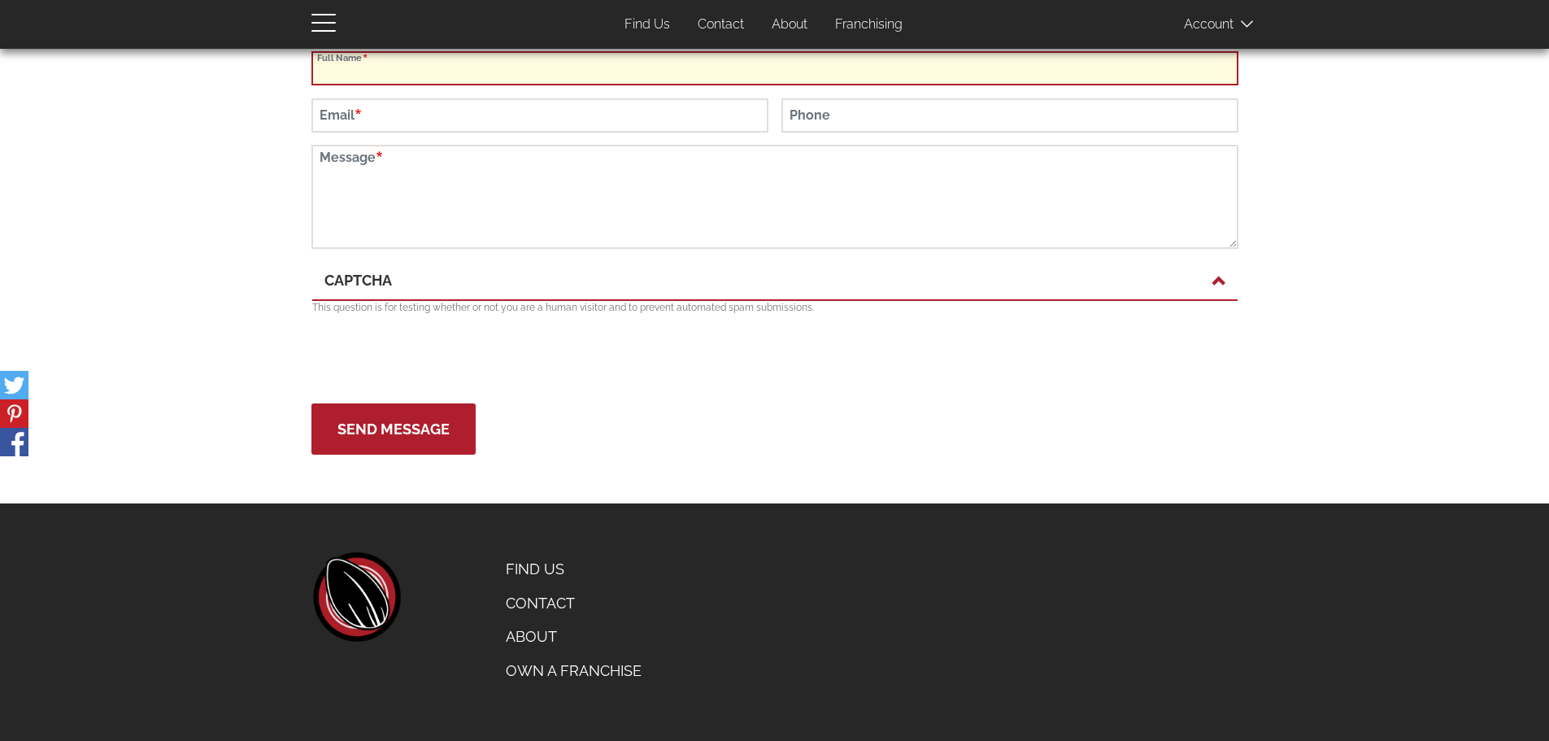
scroll to position [80, 0]
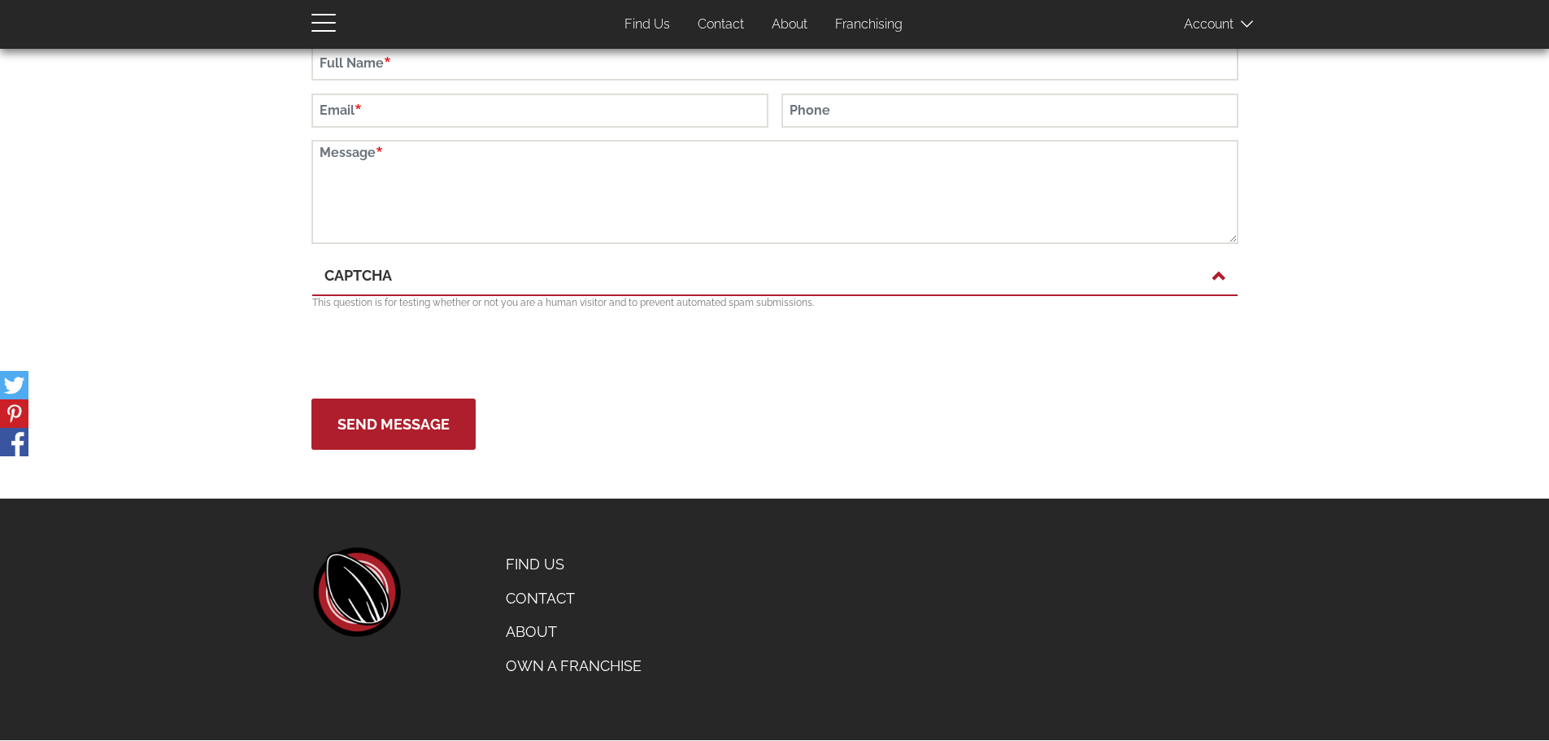
click at [530, 636] on link "About" at bounding box center [574, 632] width 160 height 34
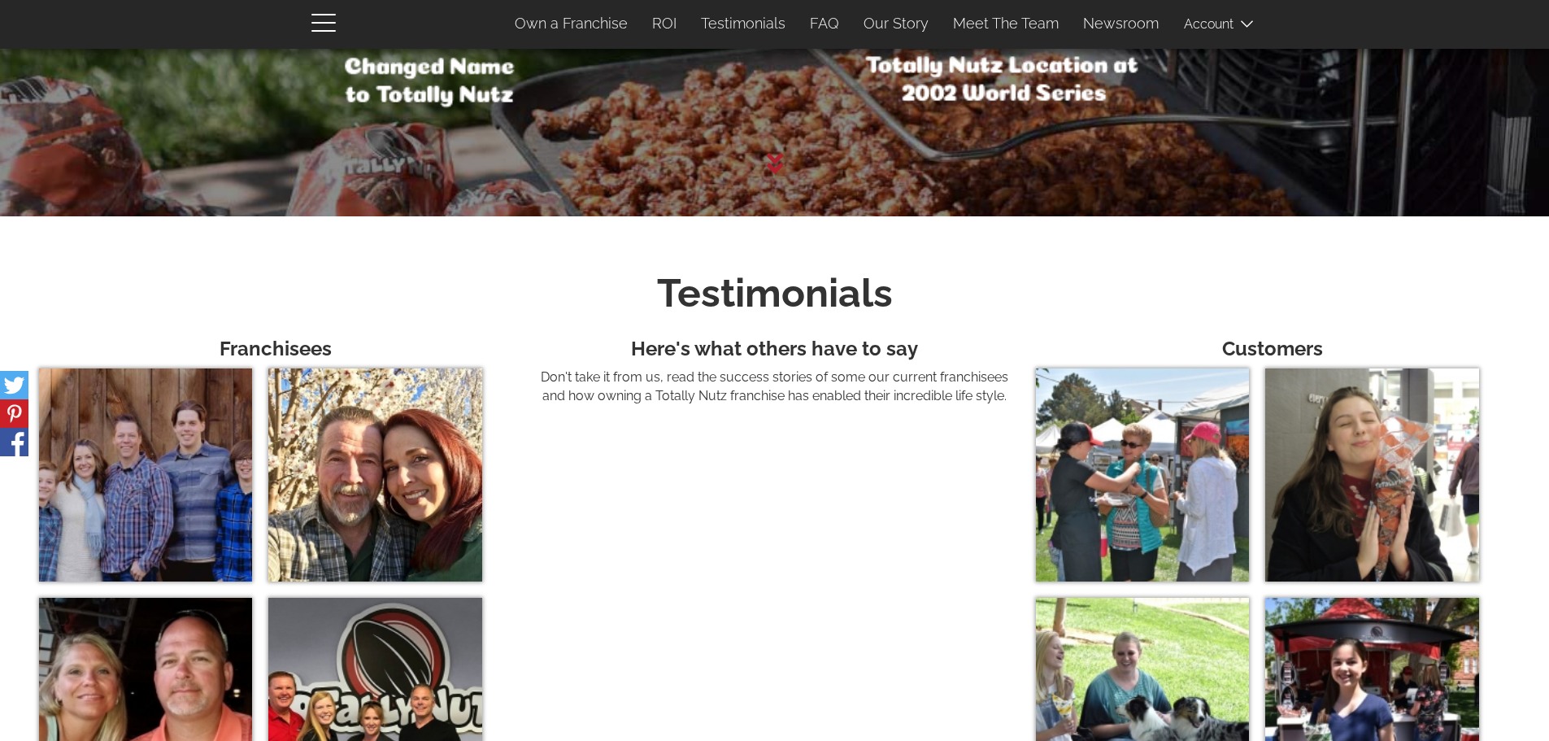
scroll to position [5376, 0]
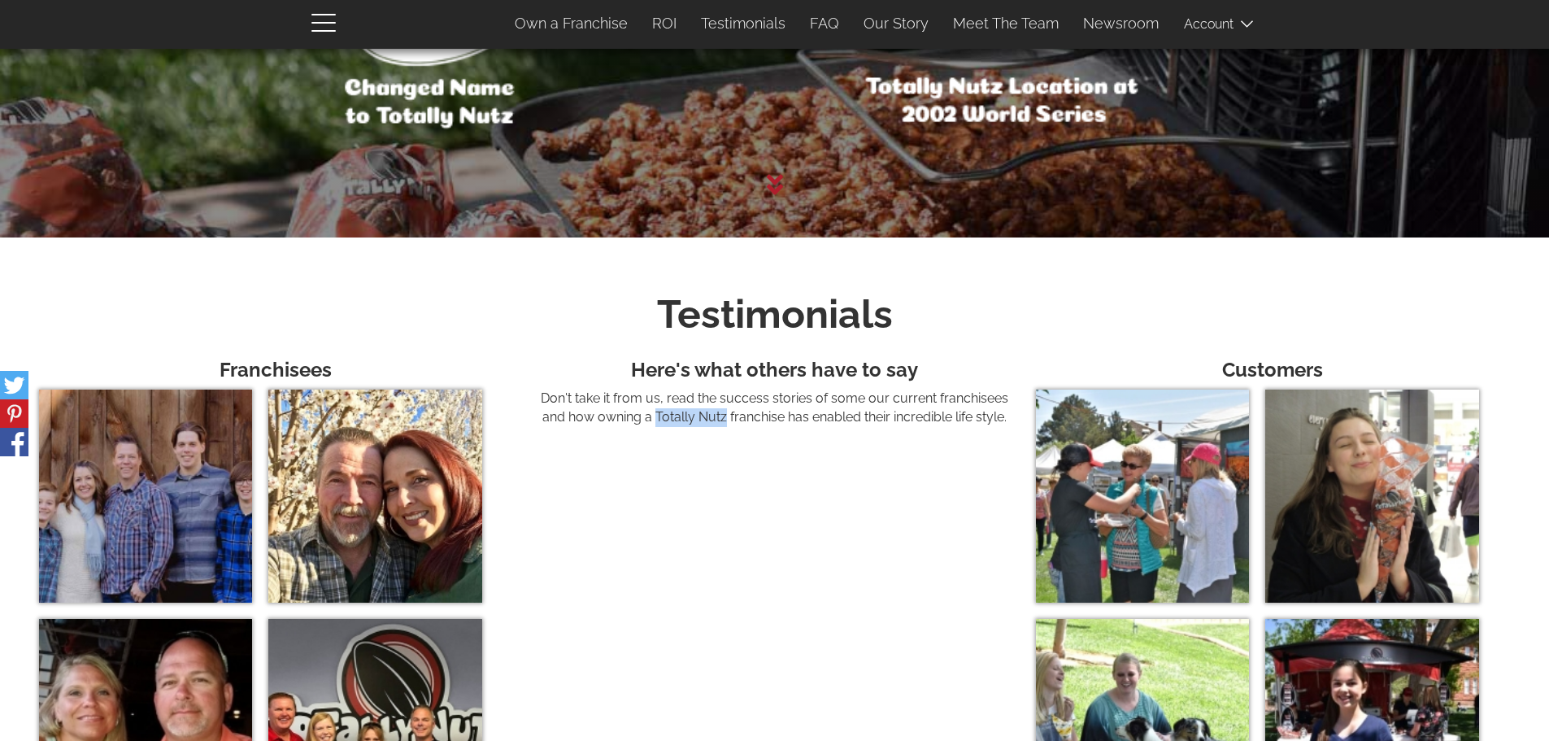
drag, startPoint x: 655, startPoint y: 420, endPoint x: 721, endPoint y: 430, distance: 66.6
click at [721, 427] on p "Don't take it from us, read the success stories of some our current franchisees…" at bounding box center [775, 408] width 474 height 37
copy p "Totally Nutz"
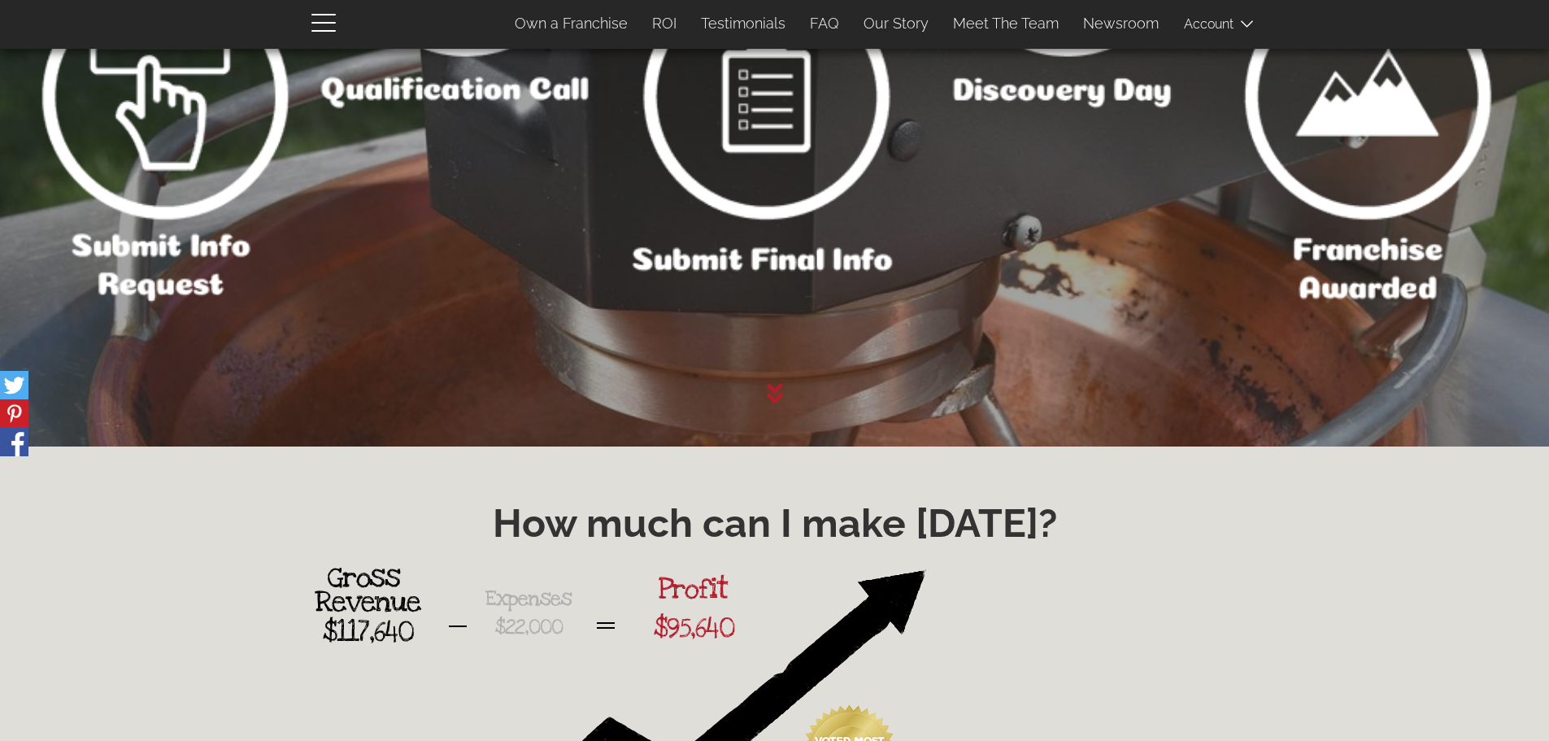
scroll to position [1961, 0]
